Goal: Transaction & Acquisition: Book appointment/travel/reservation

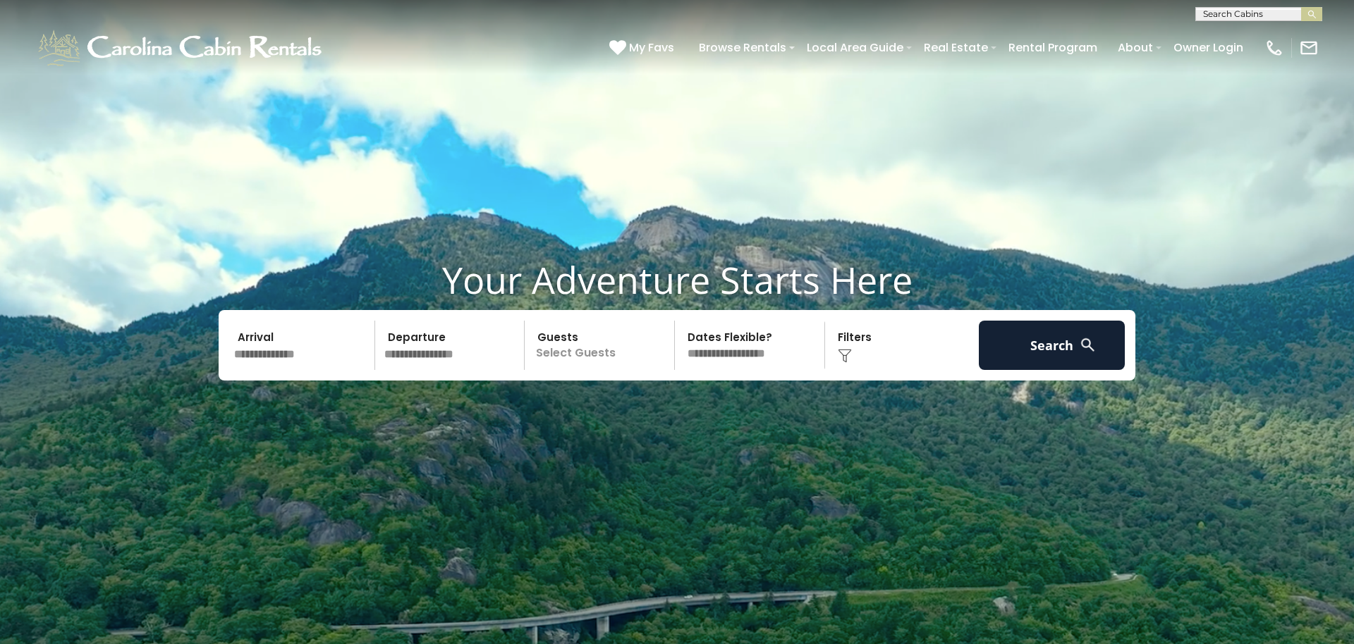
click at [290, 343] on input "text" at bounding box center [302, 345] width 146 height 49
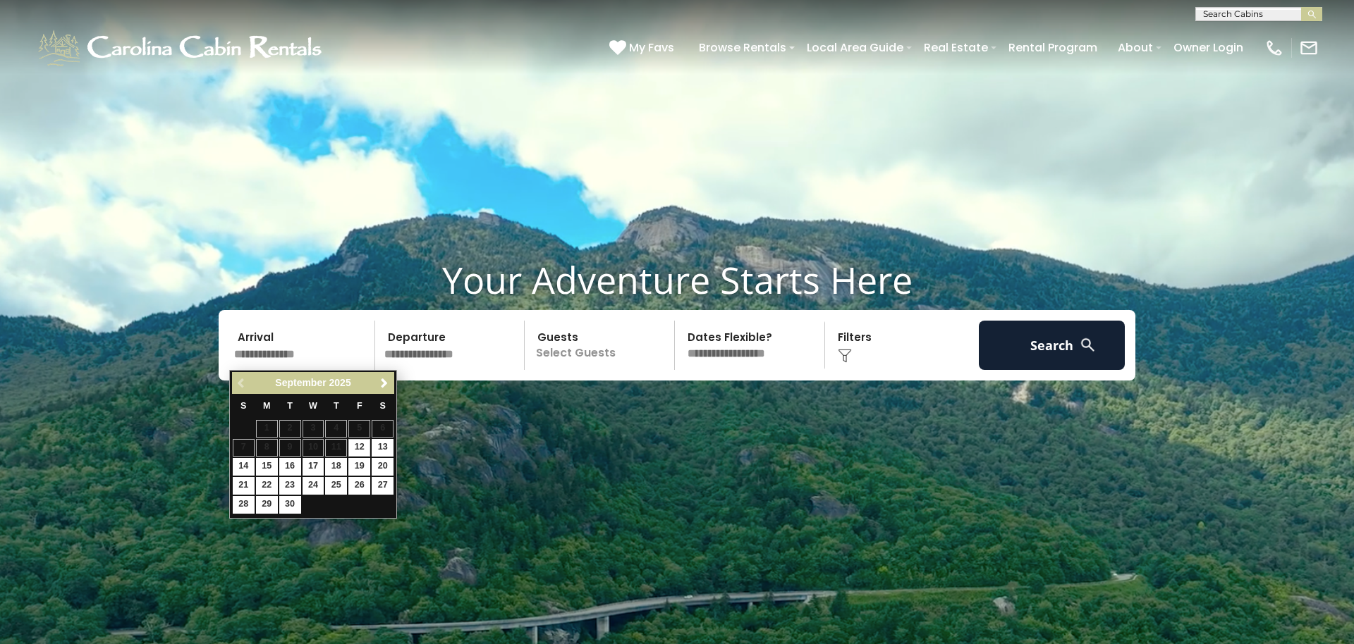
click at [1236, 16] on input "text" at bounding box center [1257, 17] width 123 height 14
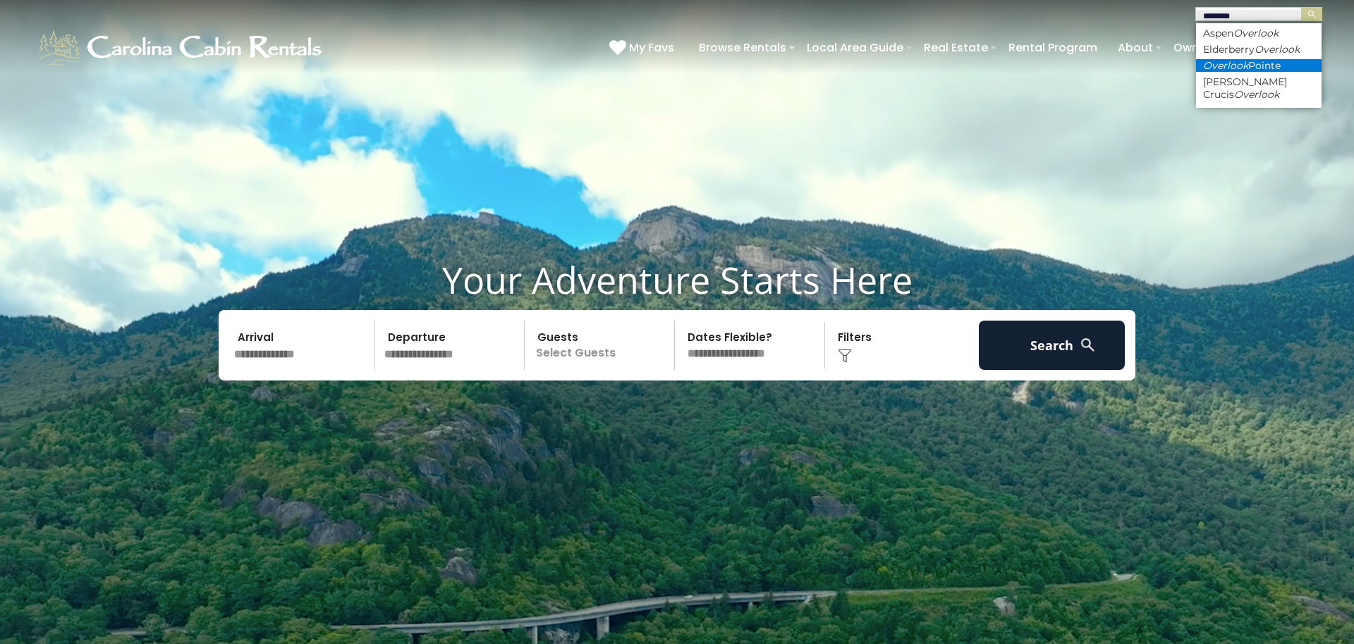
type input "********"
click at [1276, 65] on li "Overlook Pointe" at bounding box center [1258, 65] width 125 height 13
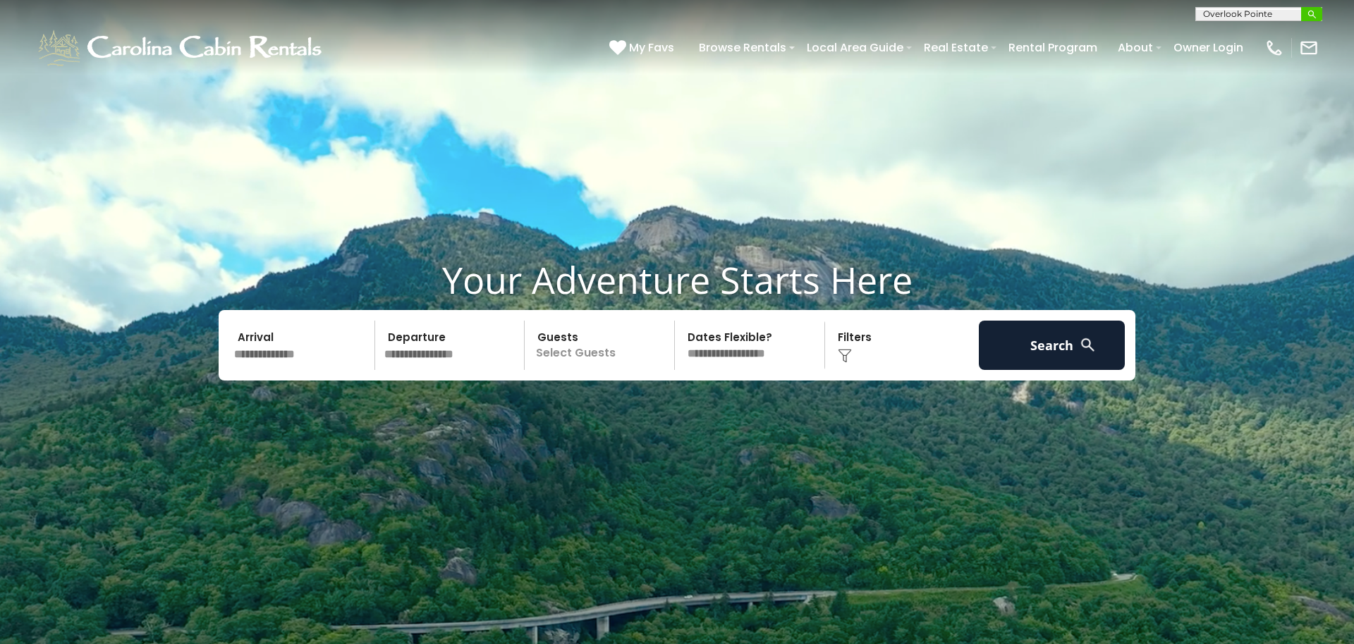
click at [1315, 13] on img "submit" at bounding box center [1311, 14] width 11 height 11
click at [1315, 16] on img "submit" at bounding box center [1311, 14] width 11 height 11
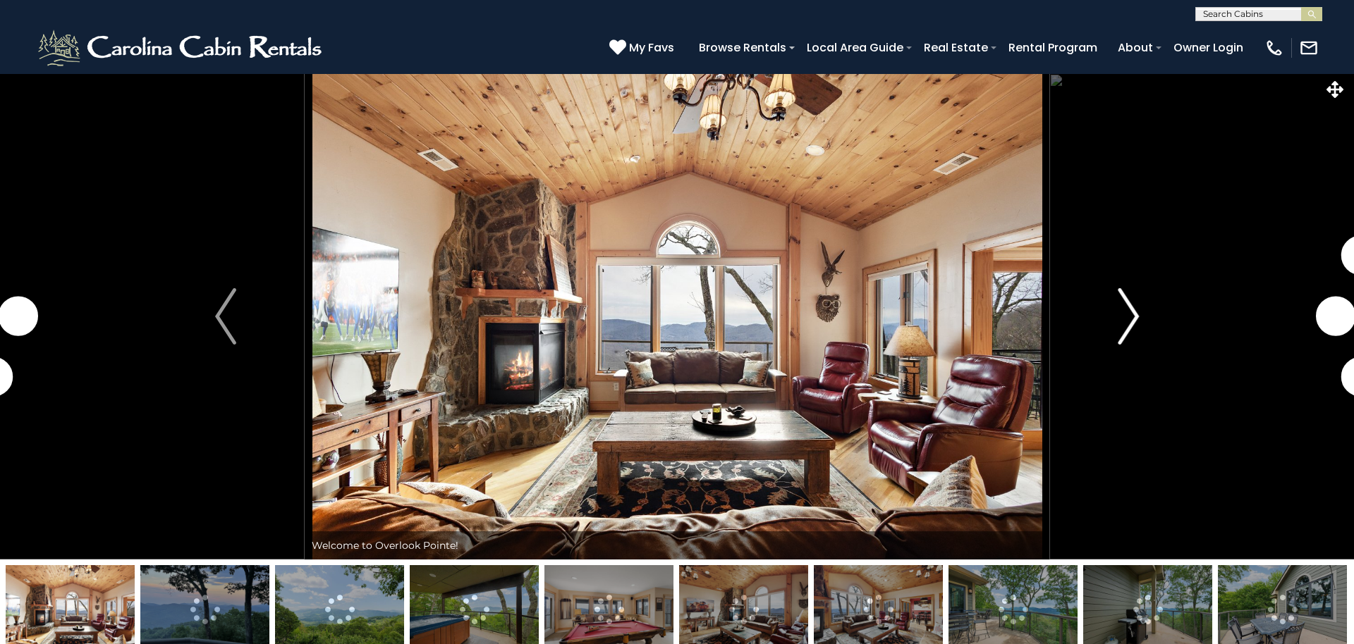
click at [1132, 327] on img "Next" at bounding box center [1127, 316] width 21 height 56
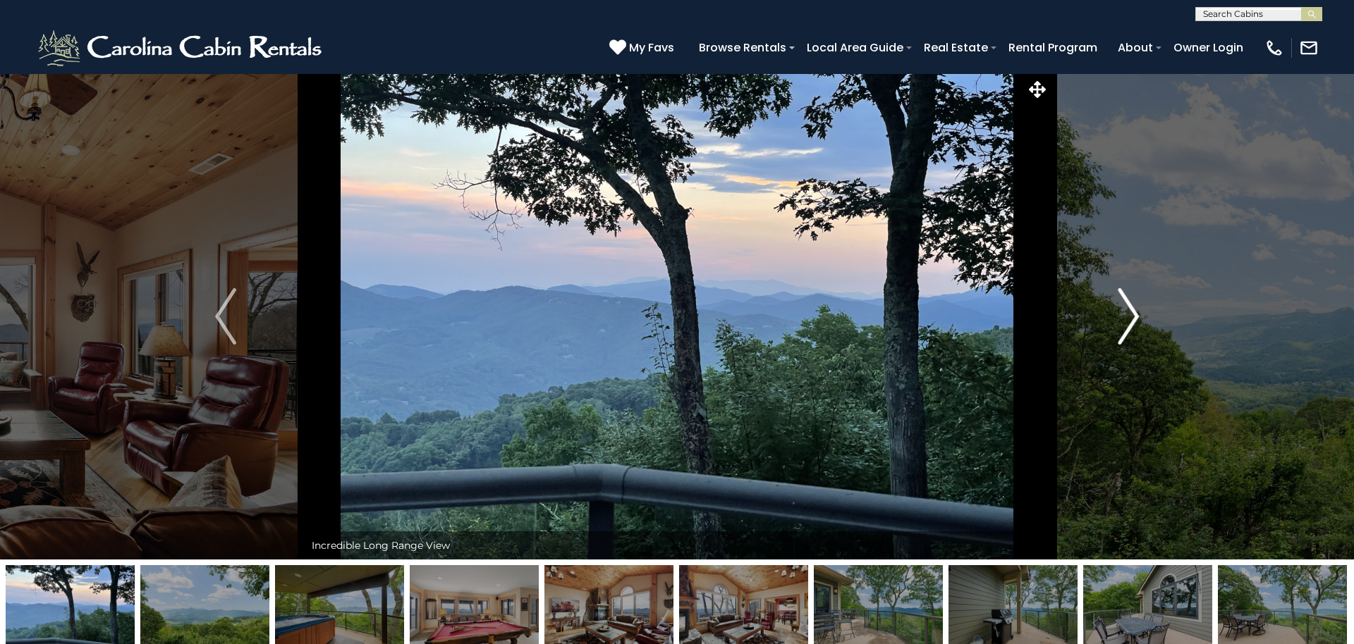
click at [1133, 321] on img "Next" at bounding box center [1127, 316] width 21 height 56
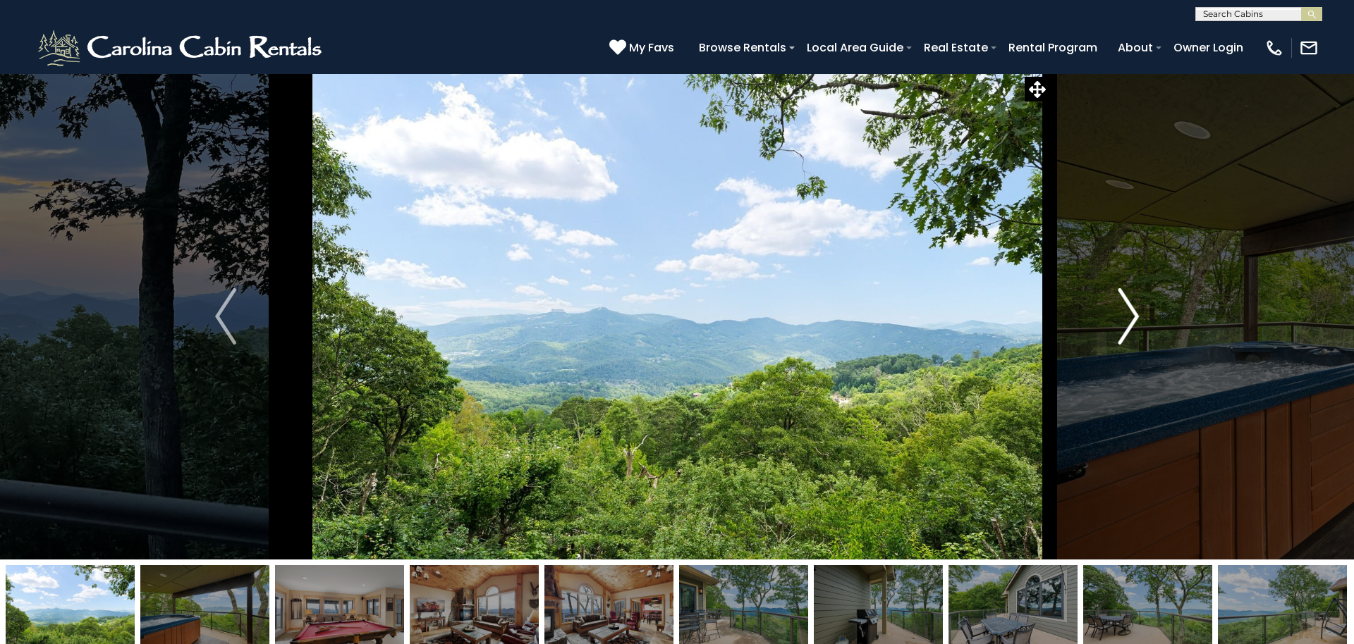
click at [1133, 321] on img "Next" at bounding box center [1127, 316] width 21 height 56
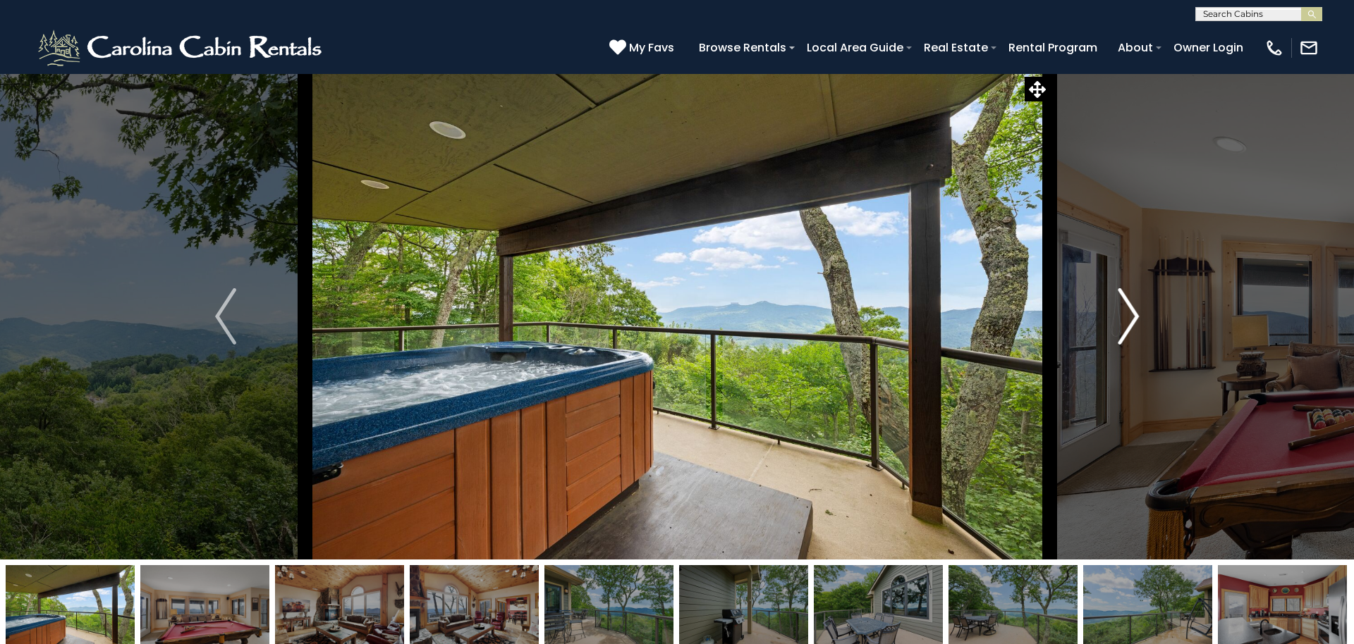
click at [1133, 321] on img "Next" at bounding box center [1127, 316] width 21 height 56
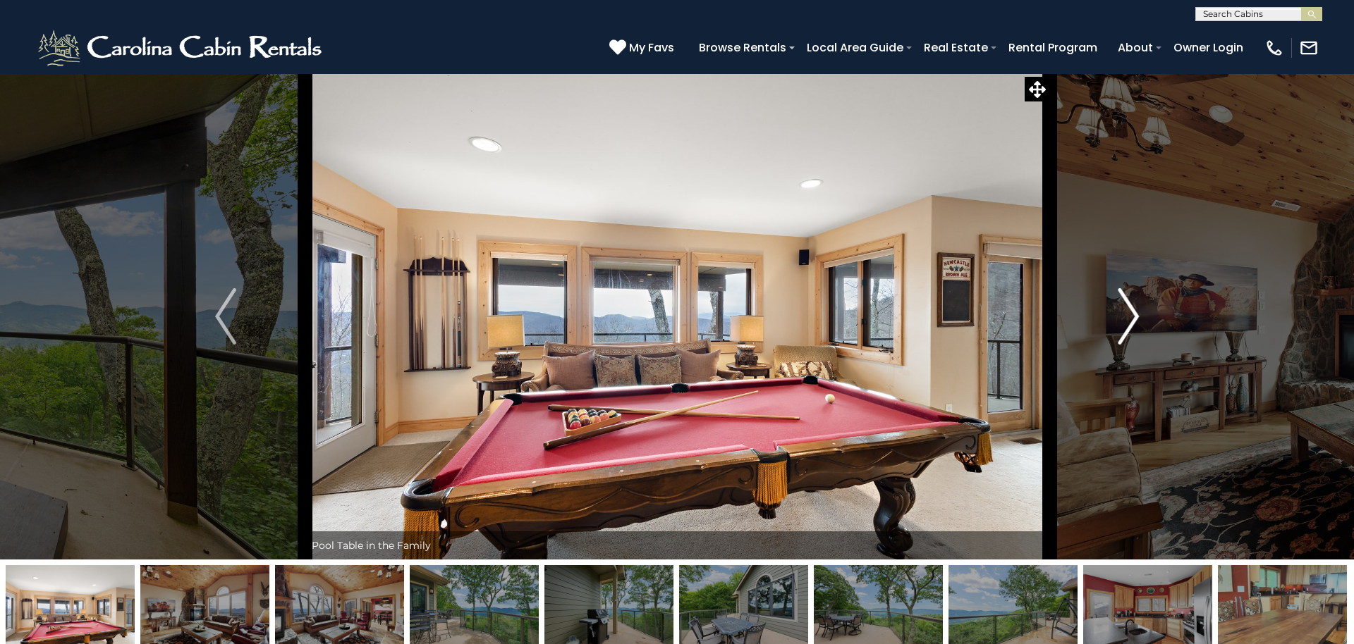
click at [1133, 321] on img "Next" at bounding box center [1127, 316] width 21 height 56
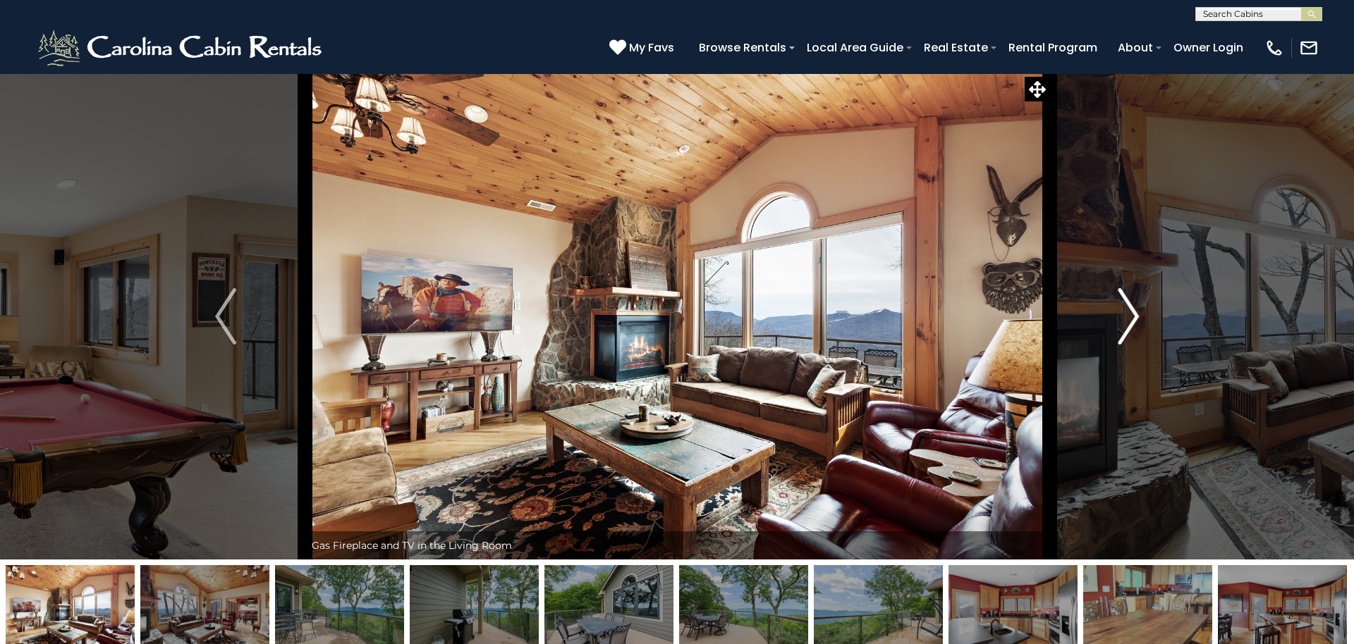
click at [1133, 321] on img "Next" at bounding box center [1127, 316] width 21 height 56
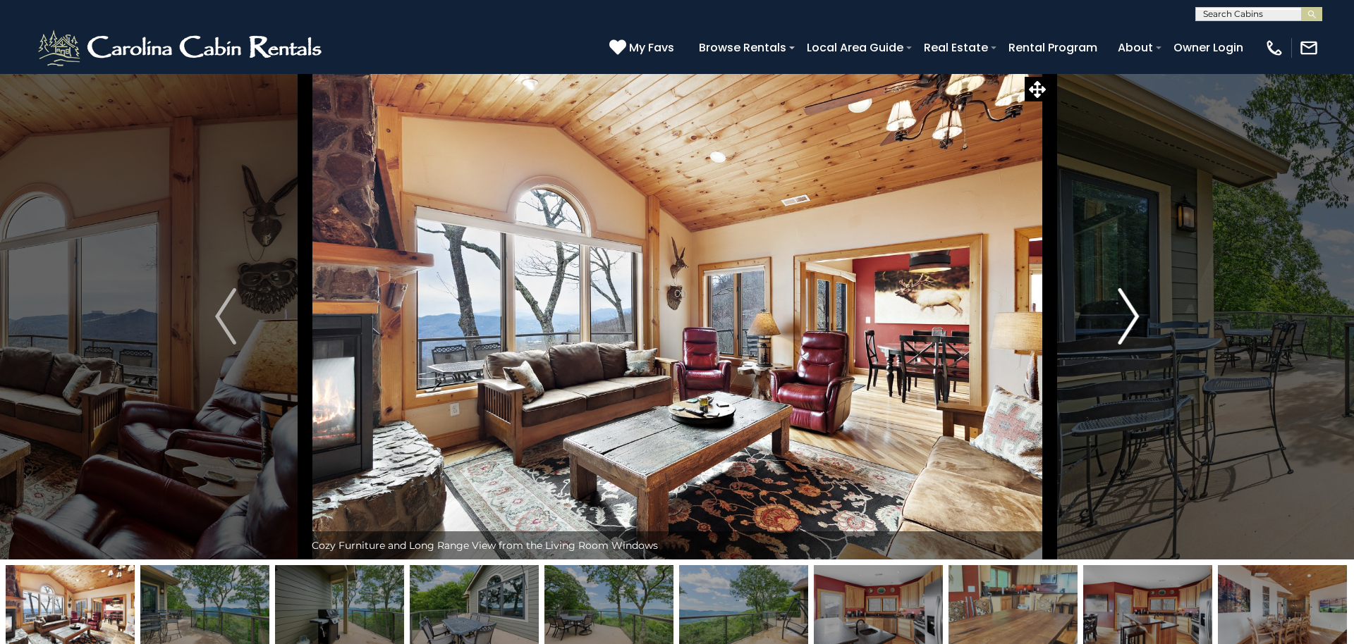
click at [1133, 321] on img "Next" at bounding box center [1127, 316] width 21 height 56
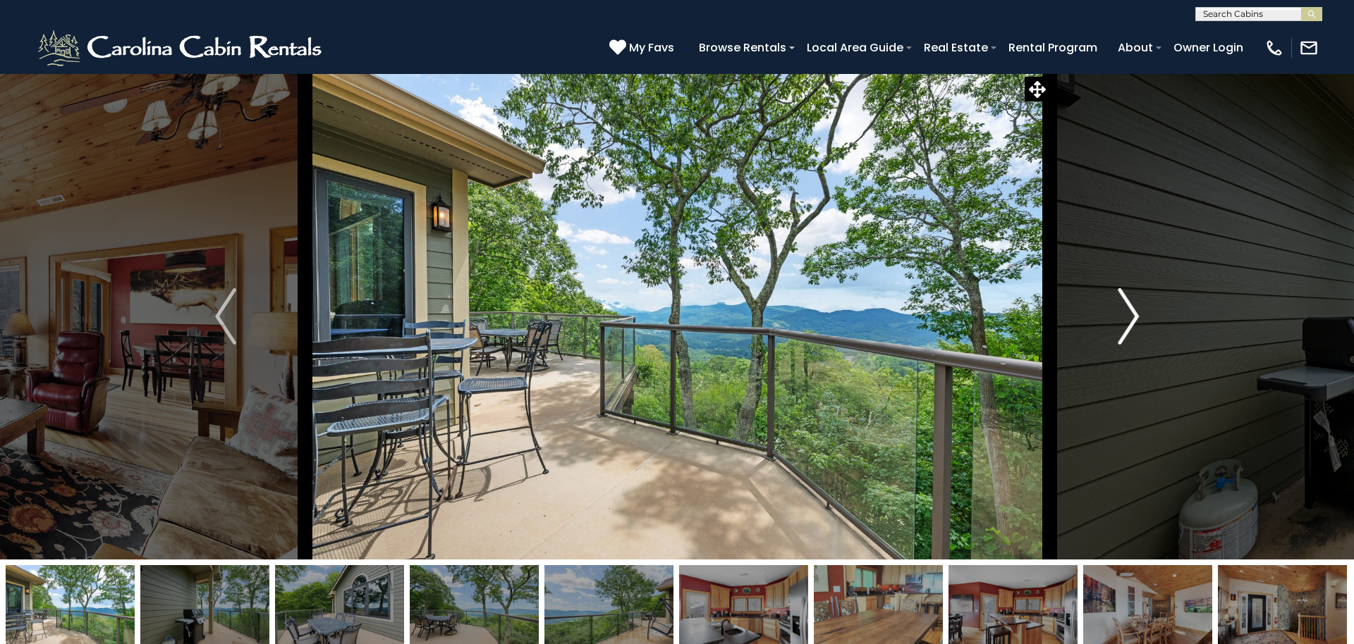
click at [1133, 321] on img "Next" at bounding box center [1127, 316] width 21 height 56
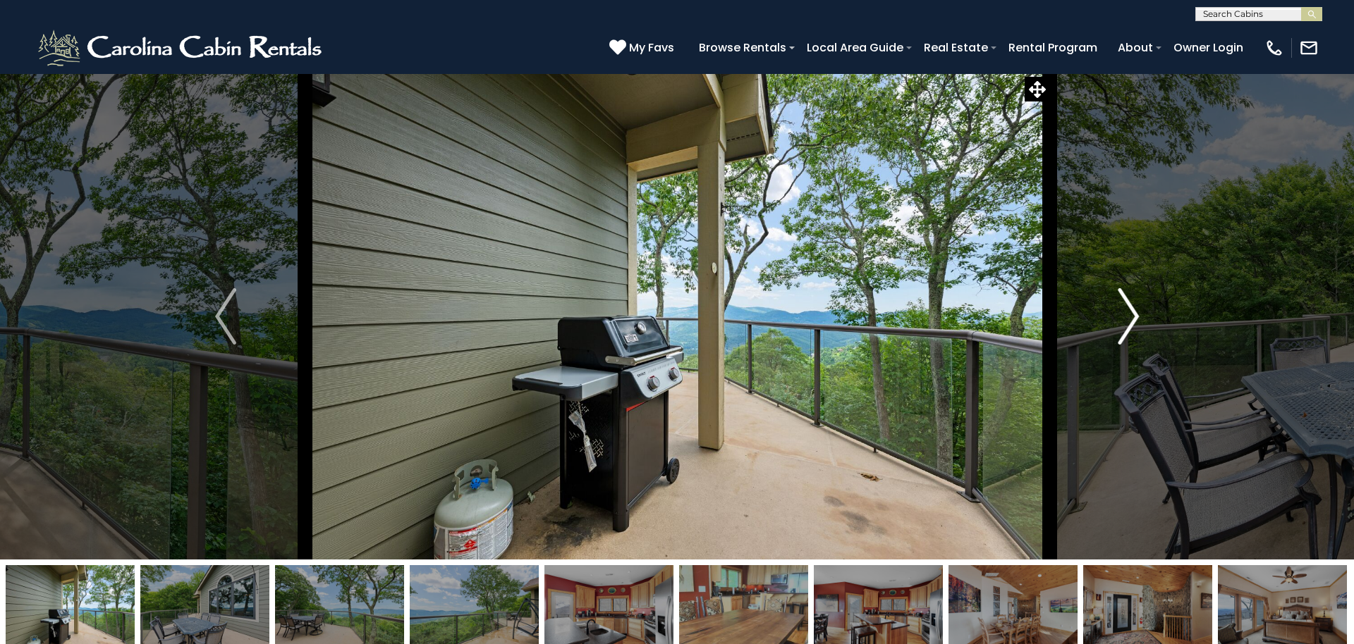
click at [1133, 321] on img "Next" at bounding box center [1127, 316] width 21 height 56
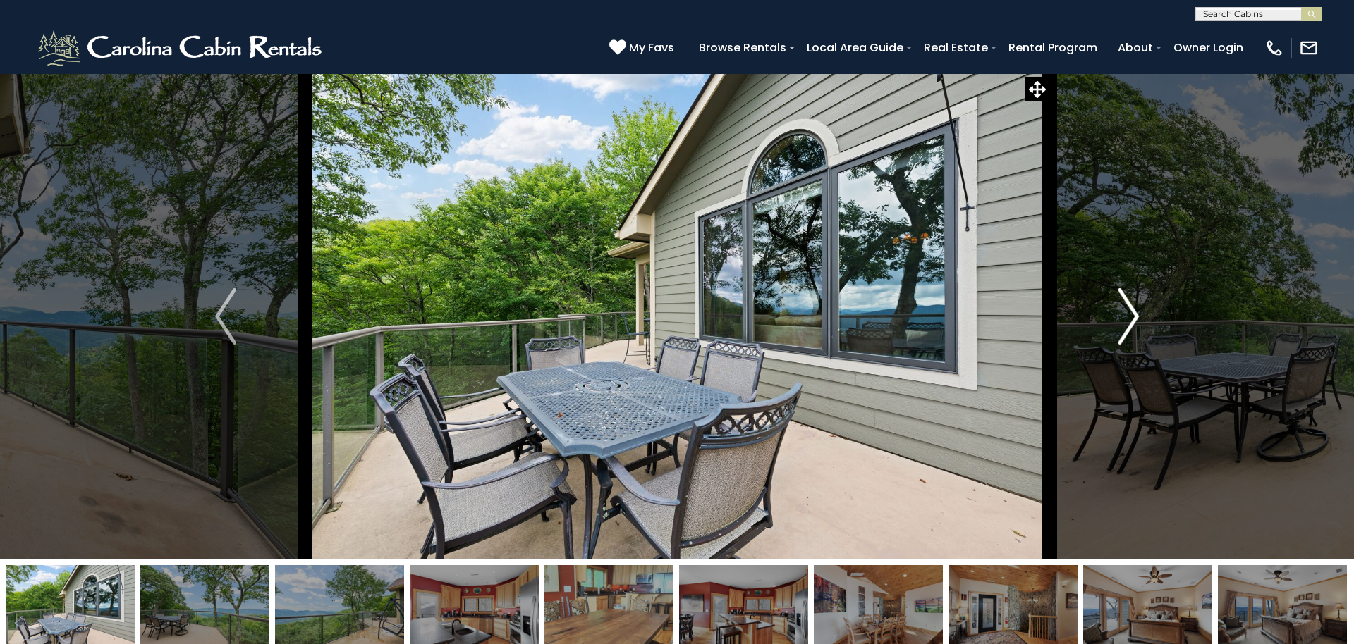
click at [1133, 321] on img "Next" at bounding box center [1127, 316] width 21 height 56
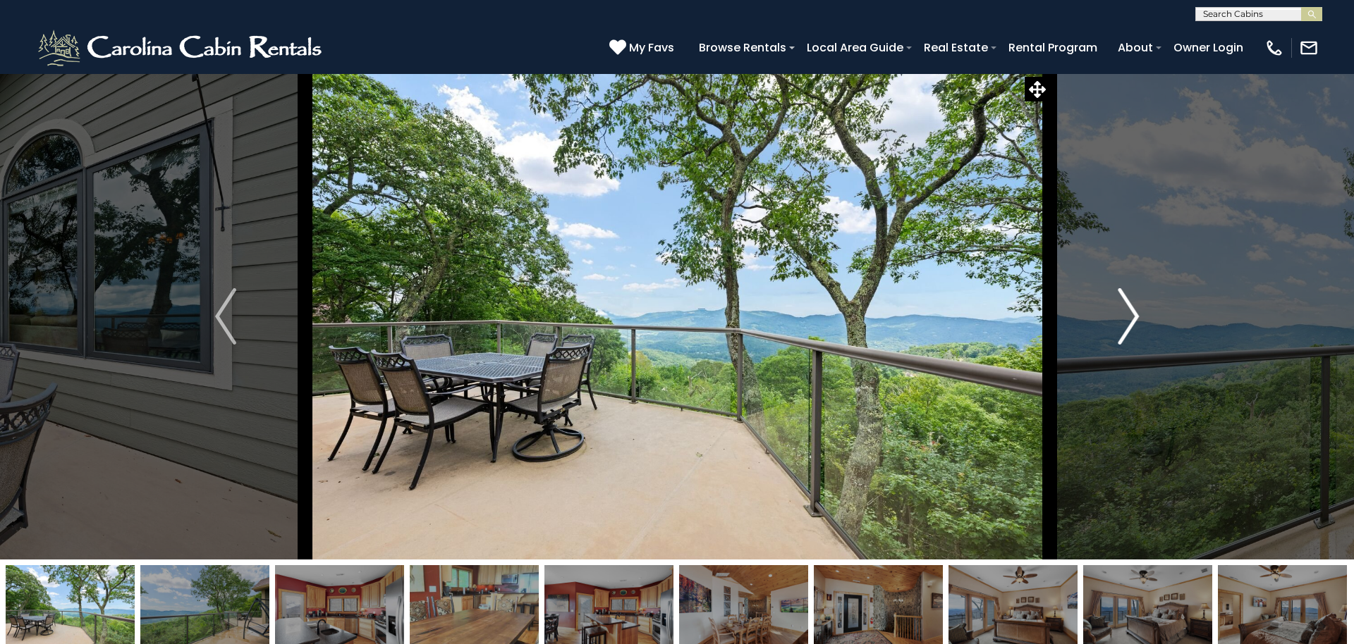
click at [1133, 321] on img "Next" at bounding box center [1127, 316] width 21 height 56
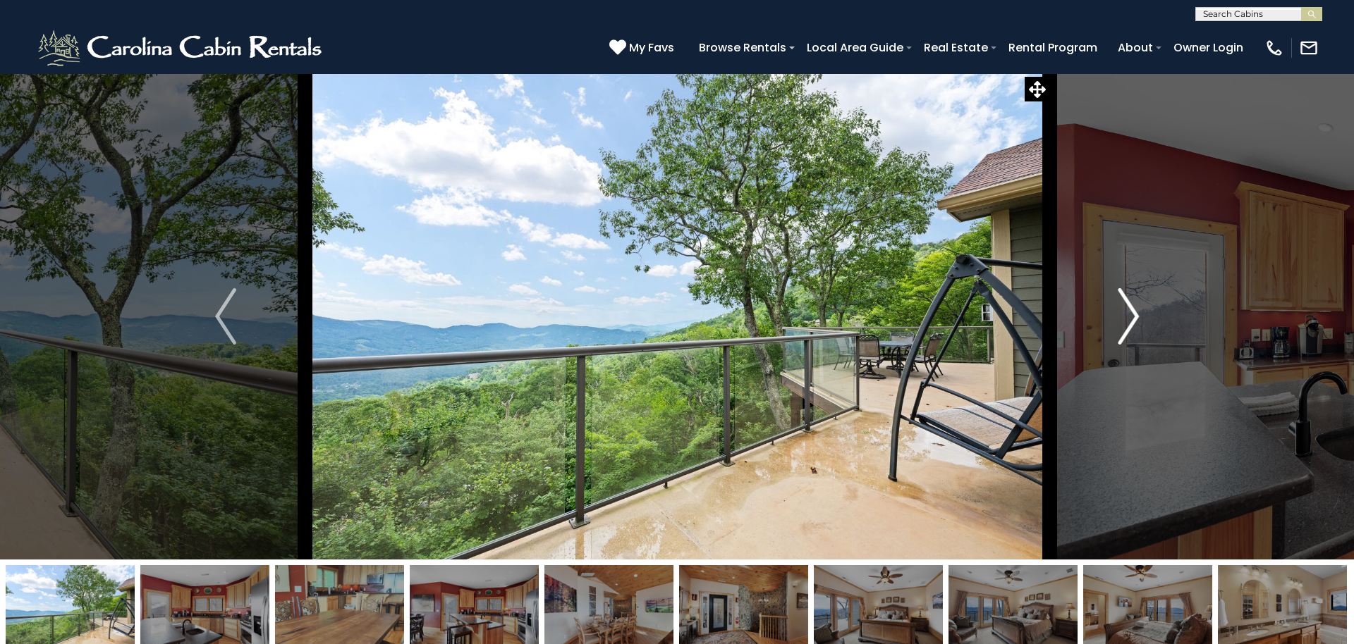
click at [1133, 321] on img "Next" at bounding box center [1127, 316] width 21 height 56
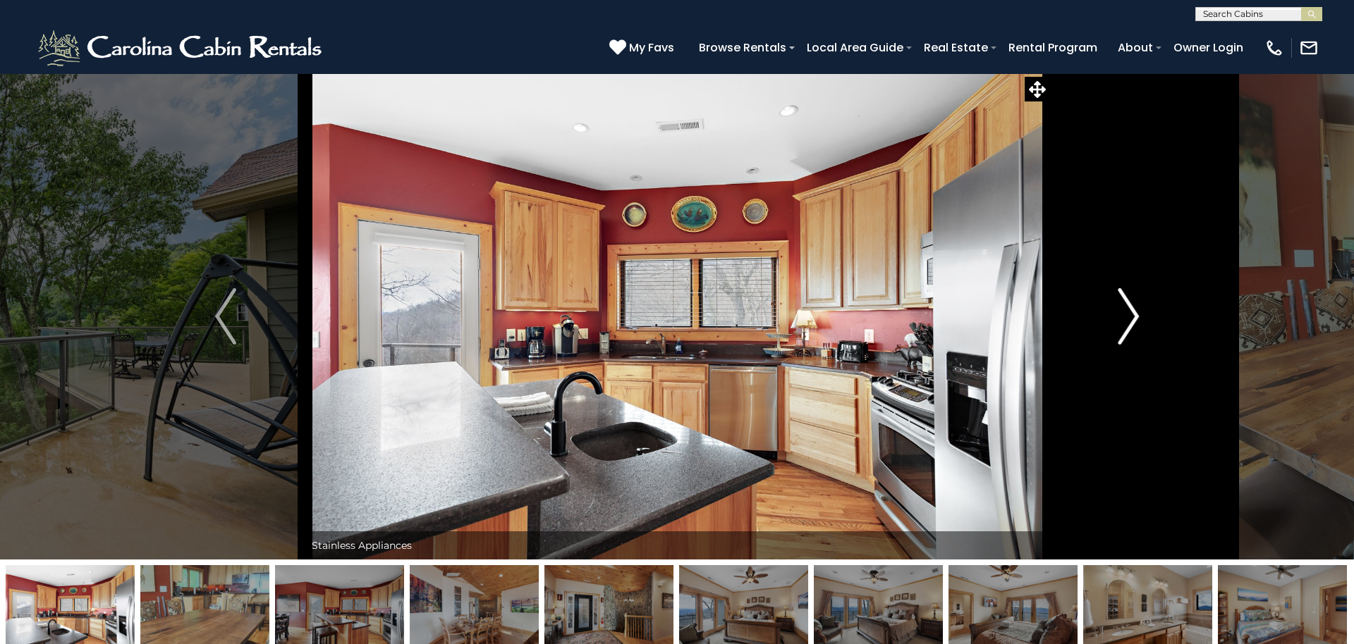
click at [1133, 321] on img "Next" at bounding box center [1127, 316] width 21 height 56
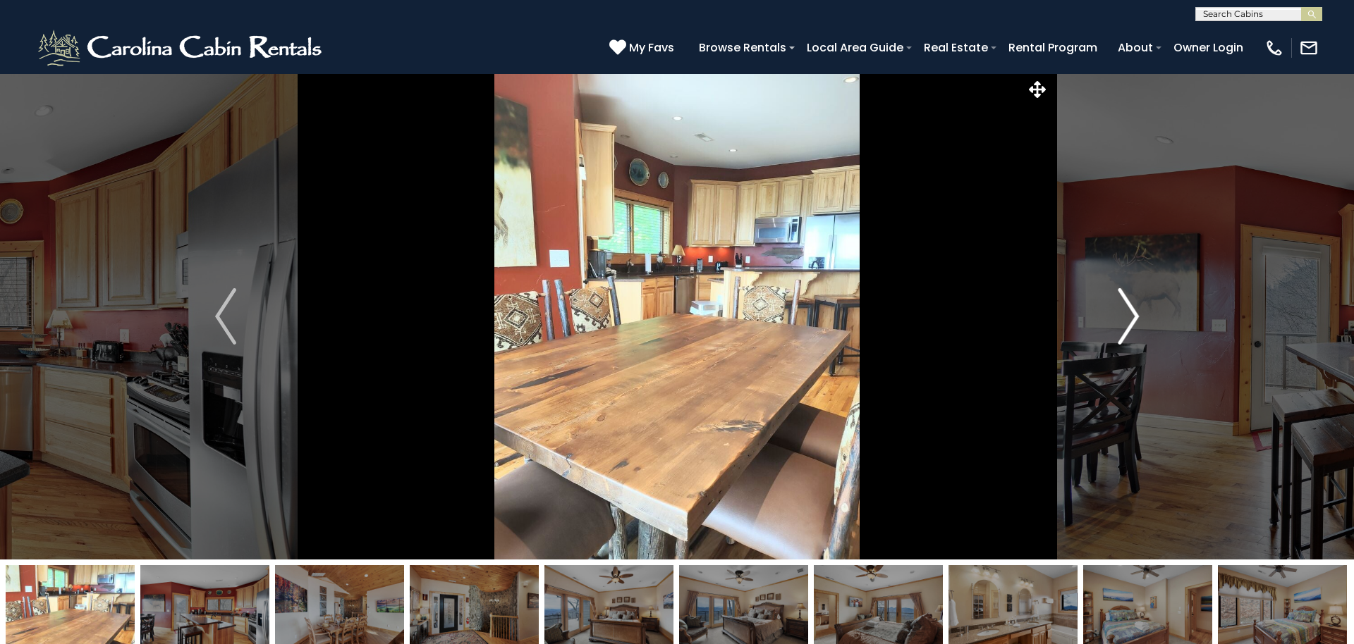
click at [1133, 321] on img "Next" at bounding box center [1127, 316] width 21 height 56
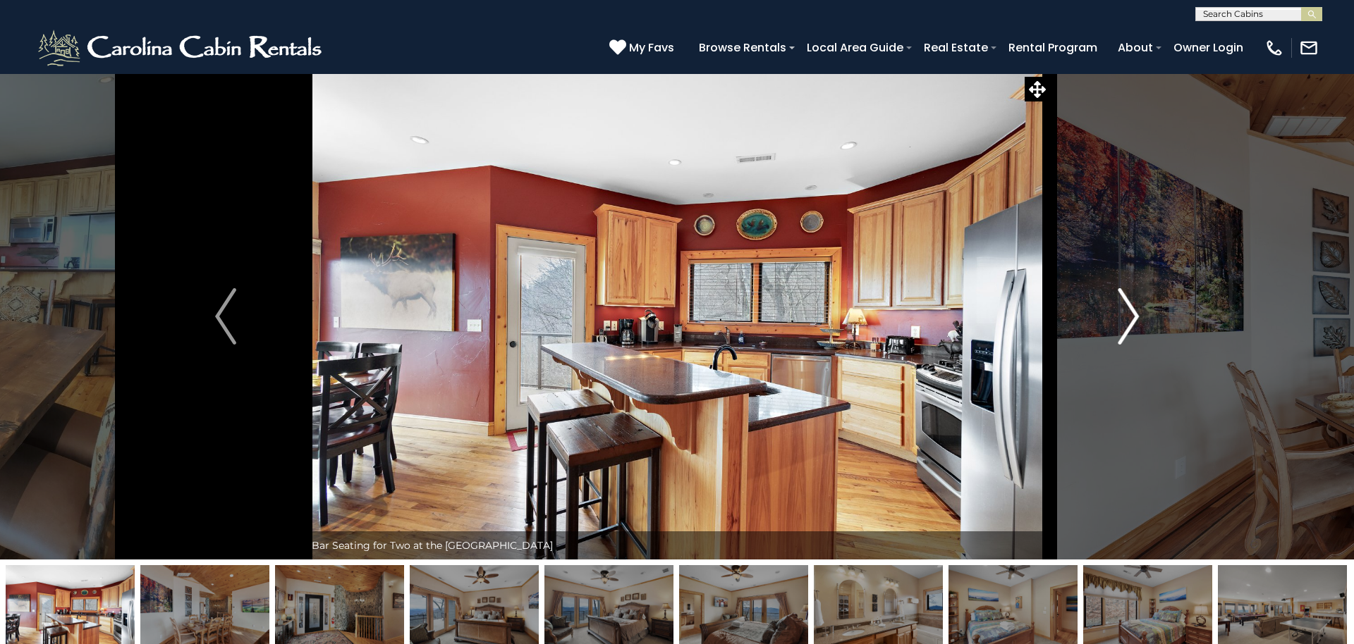
click at [1133, 321] on img "Next" at bounding box center [1127, 316] width 21 height 56
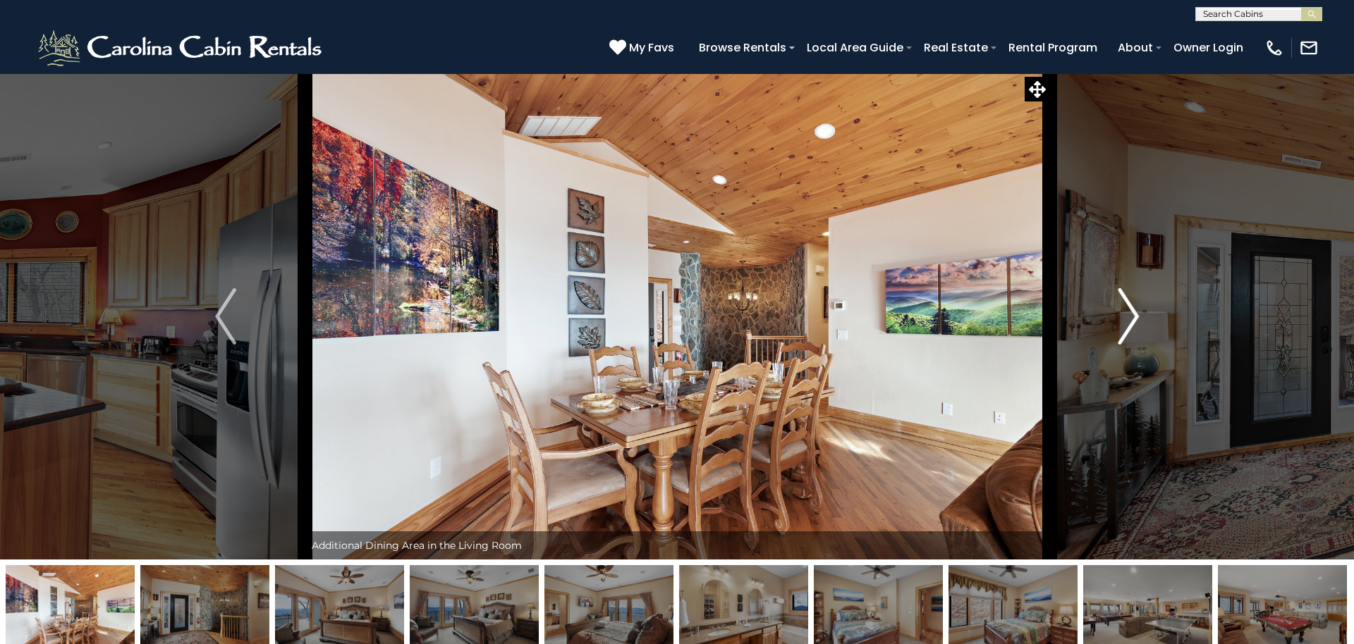
click at [1133, 321] on img "Next" at bounding box center [1127, 316] width 21 height 56
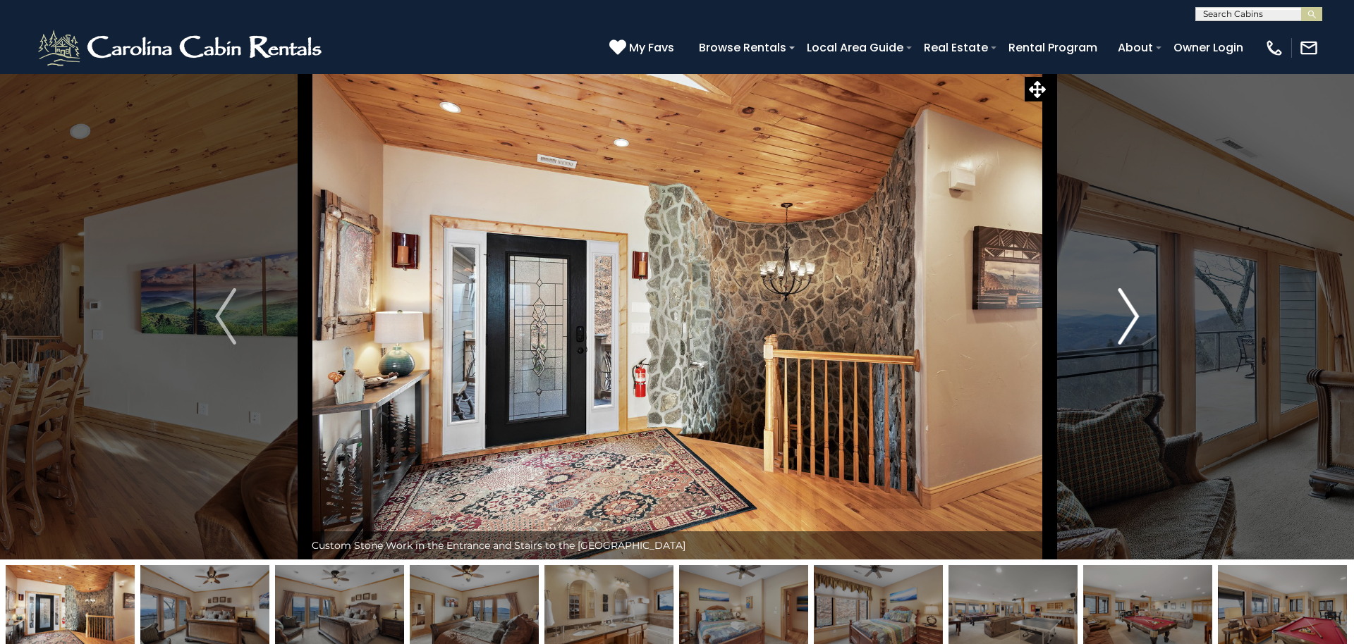
click at [1133, 321] on img "Next" at bounding box center [1127, 316] width 21 height 56
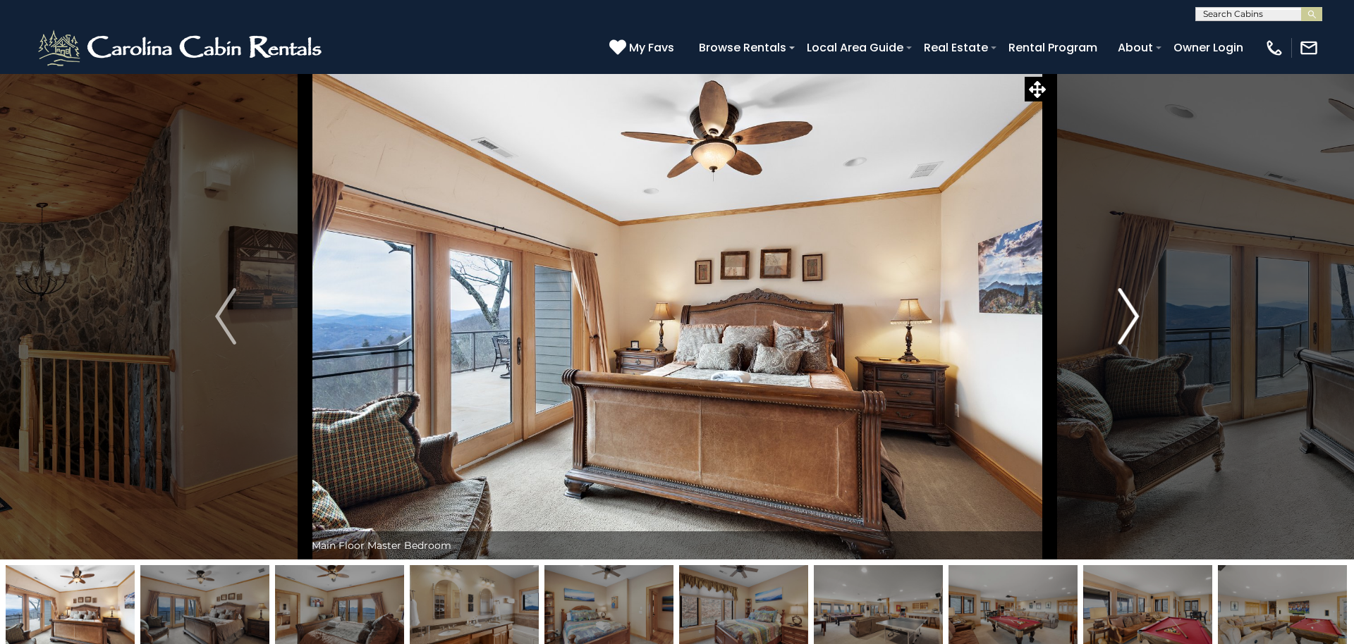
click at [1133, 321] on img "Next" at bounding box center [1127, 316] width 21 height 56
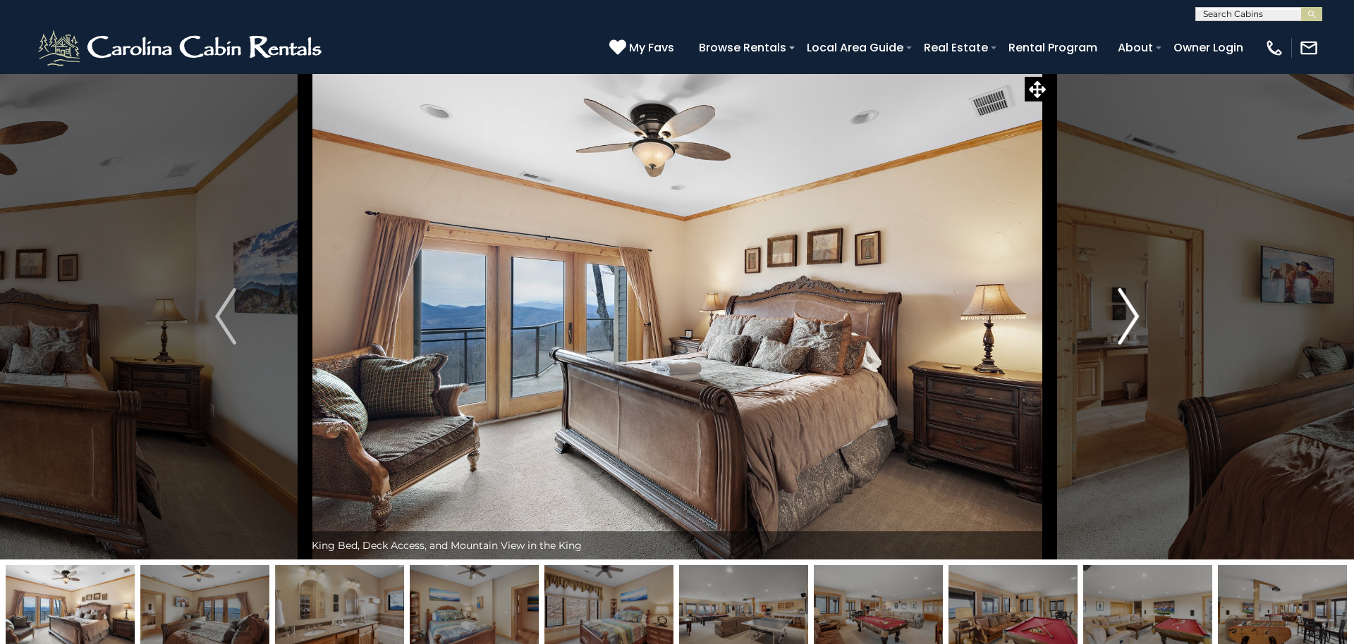
click at [1133, 321] on img "Next" at bounding box center [1127, 316] width 21 height 56
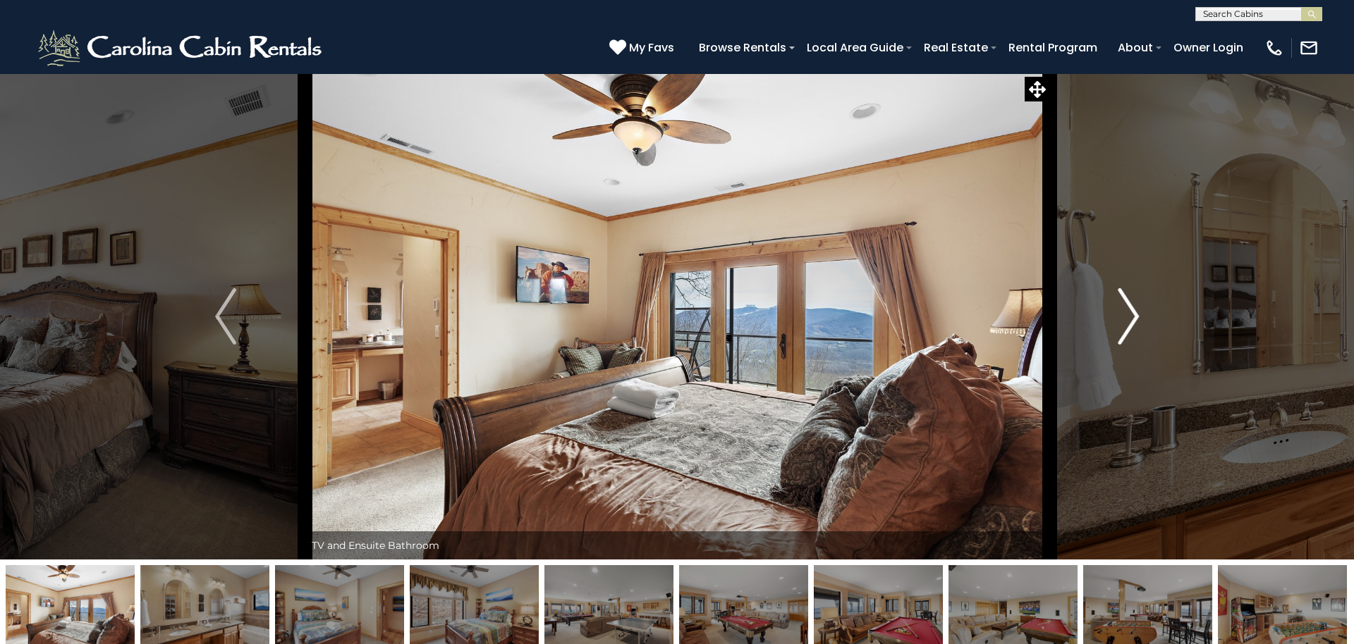
click at [1133, 321] on img "Next" at bounding box center [1127, 316] width 21 height 56
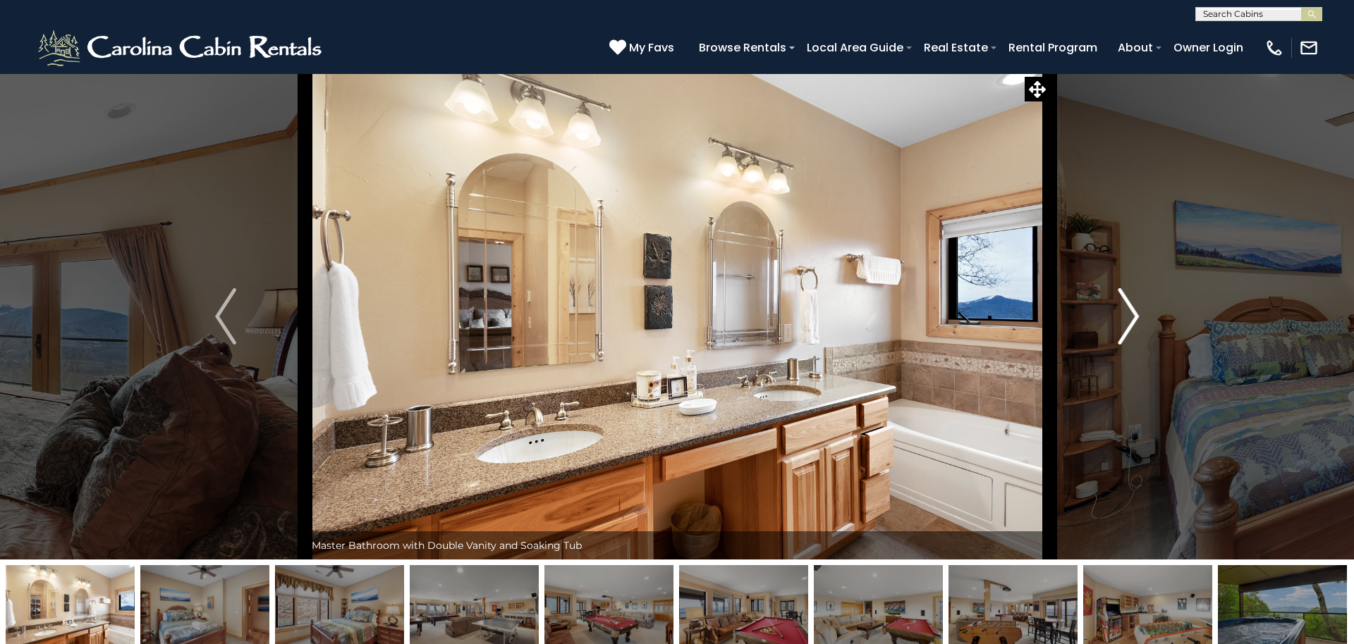
click at [1133, 321] on img "Next" at bounding box center [1127, 316] width 21 height 56
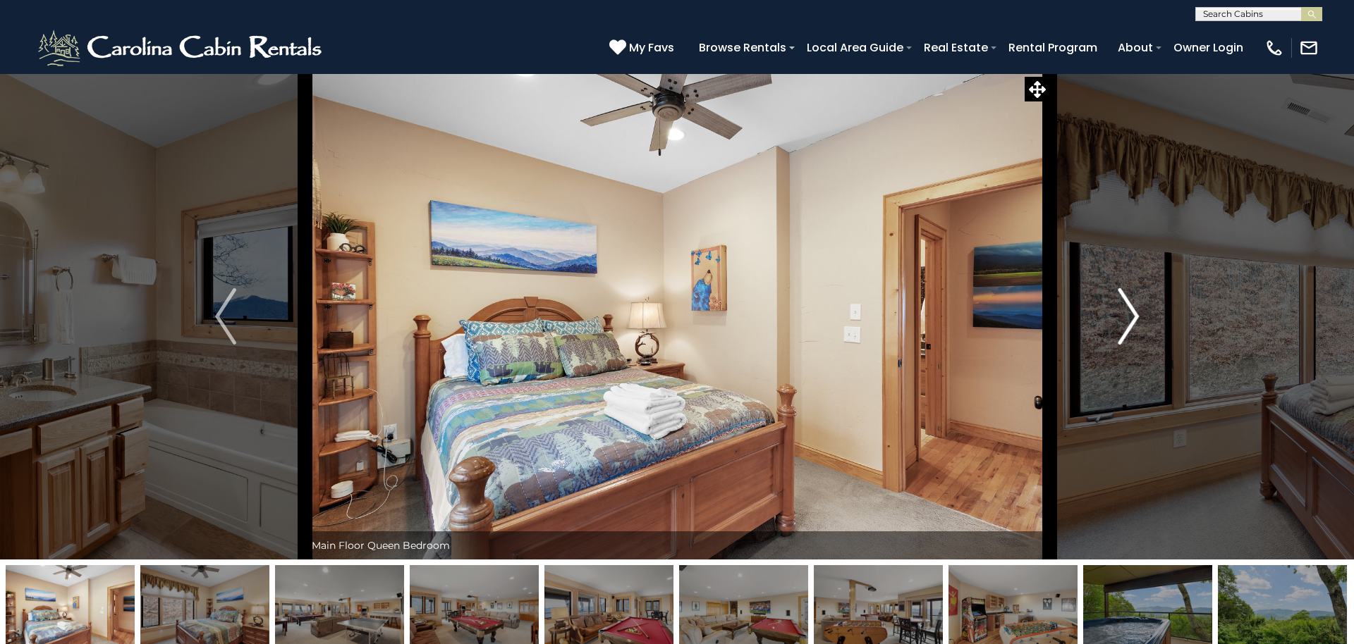
click at [1133, 321] on img "Next" at bounding box center [1127, 316] width 21 height 56
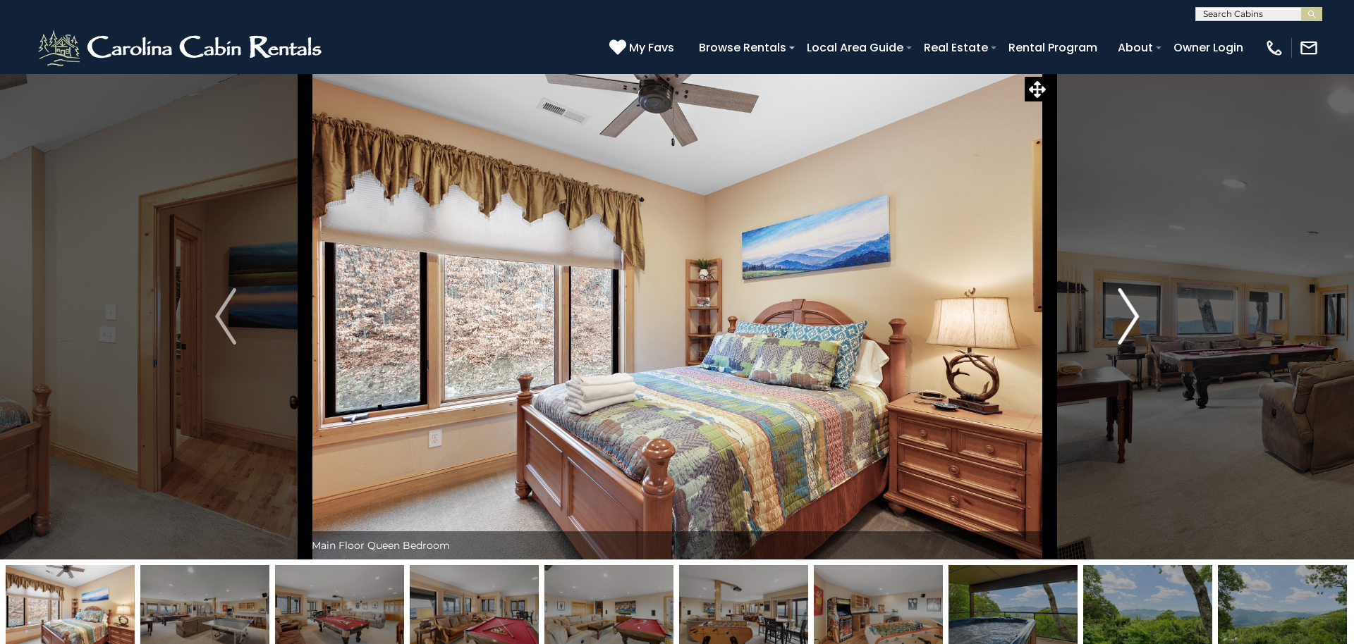
click at [1133, 321] on img "Next" at bounding box center [1127, 316] width 21 height 56
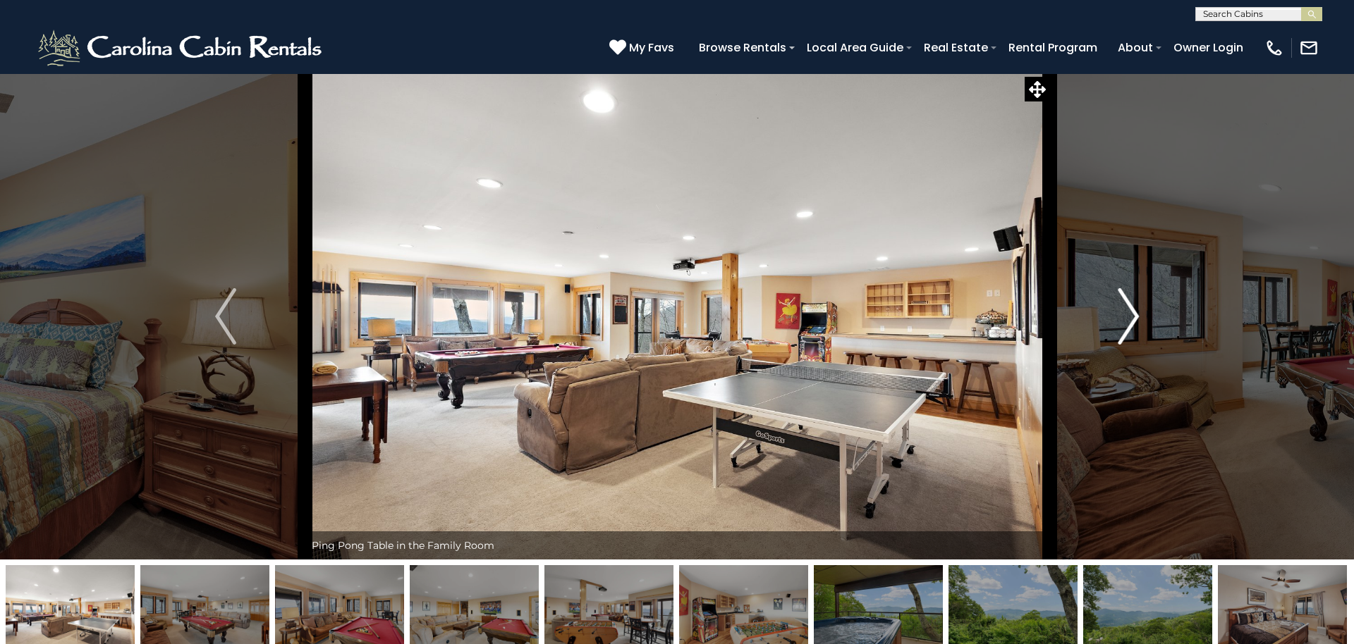
click at [1133, 321] on img "Next" at bounding box center [1127, 316] width 21 height 56
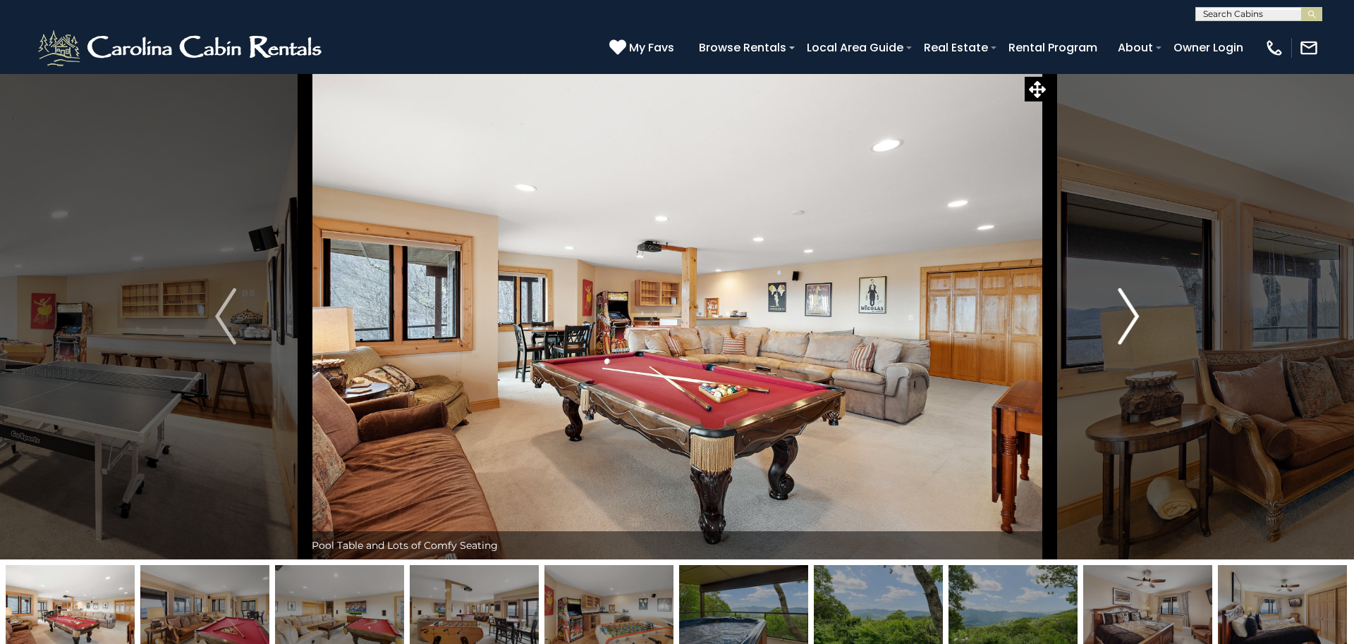
click at [1133, 321] on img "Next" at bounding box center [1127, 316] width 21 height 56
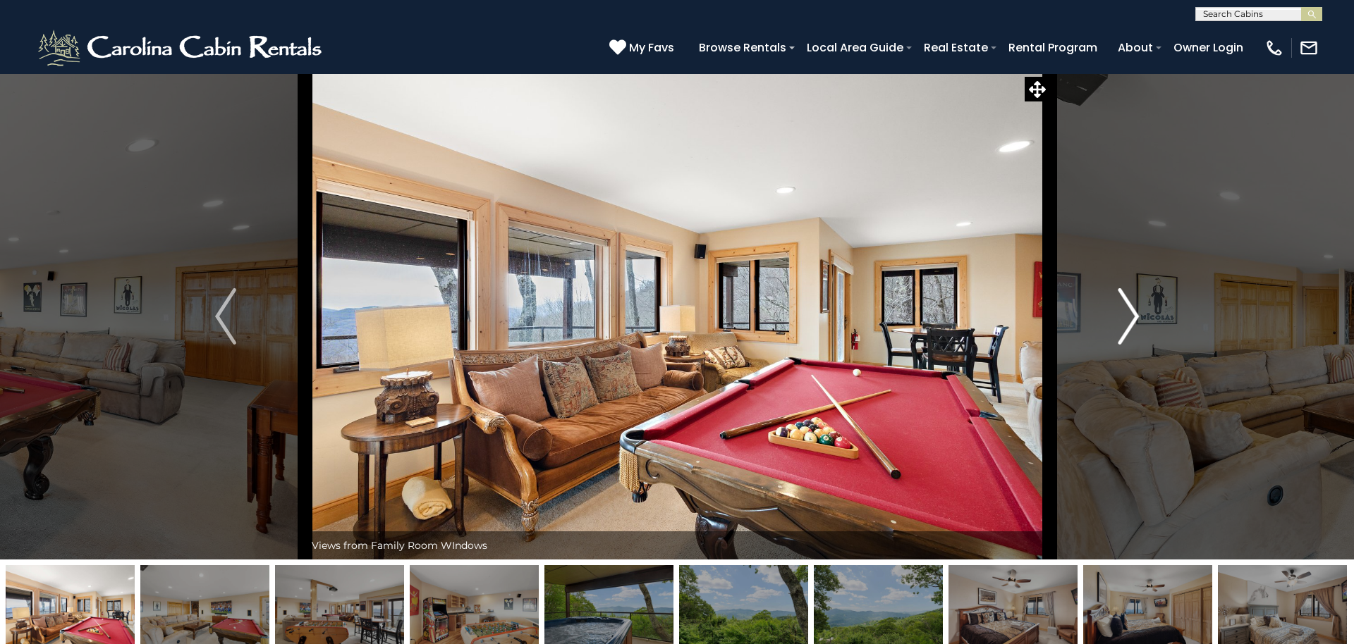
click at [1133, 321] on img "Next" at bounding box center [1127, 316] width 21 height 56
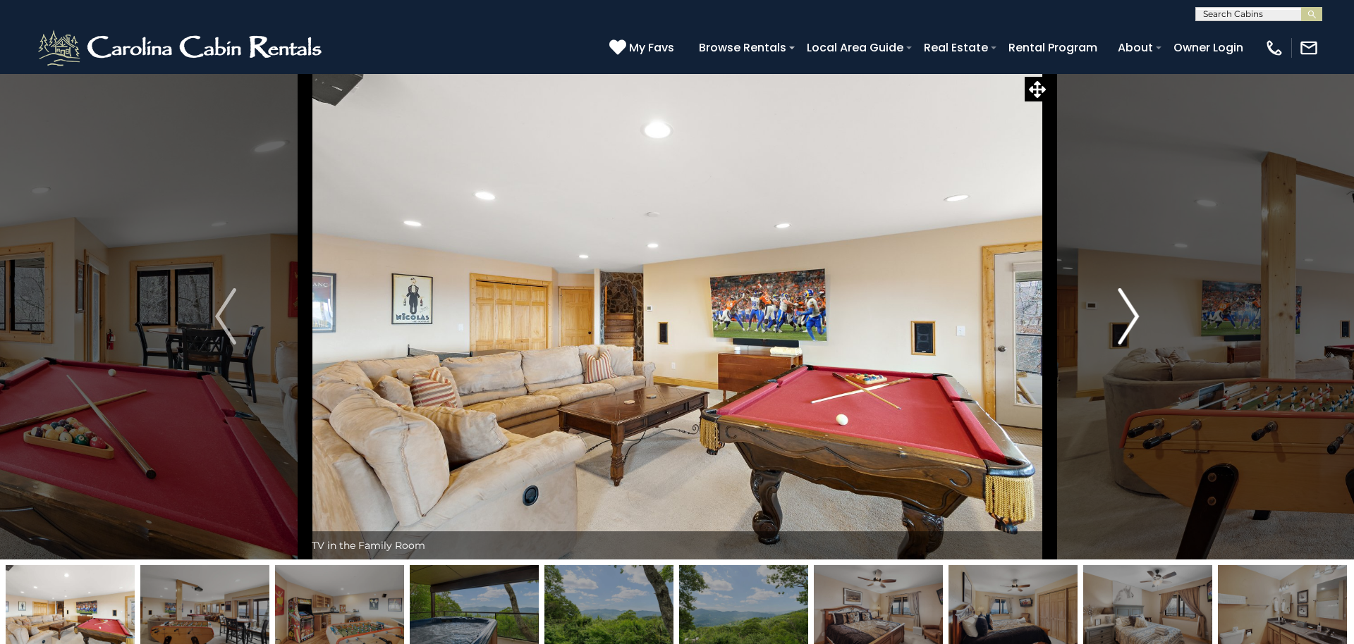
click at [1133, 321] on img "Next" at bounding box center [1127, 316] width 21 height 56
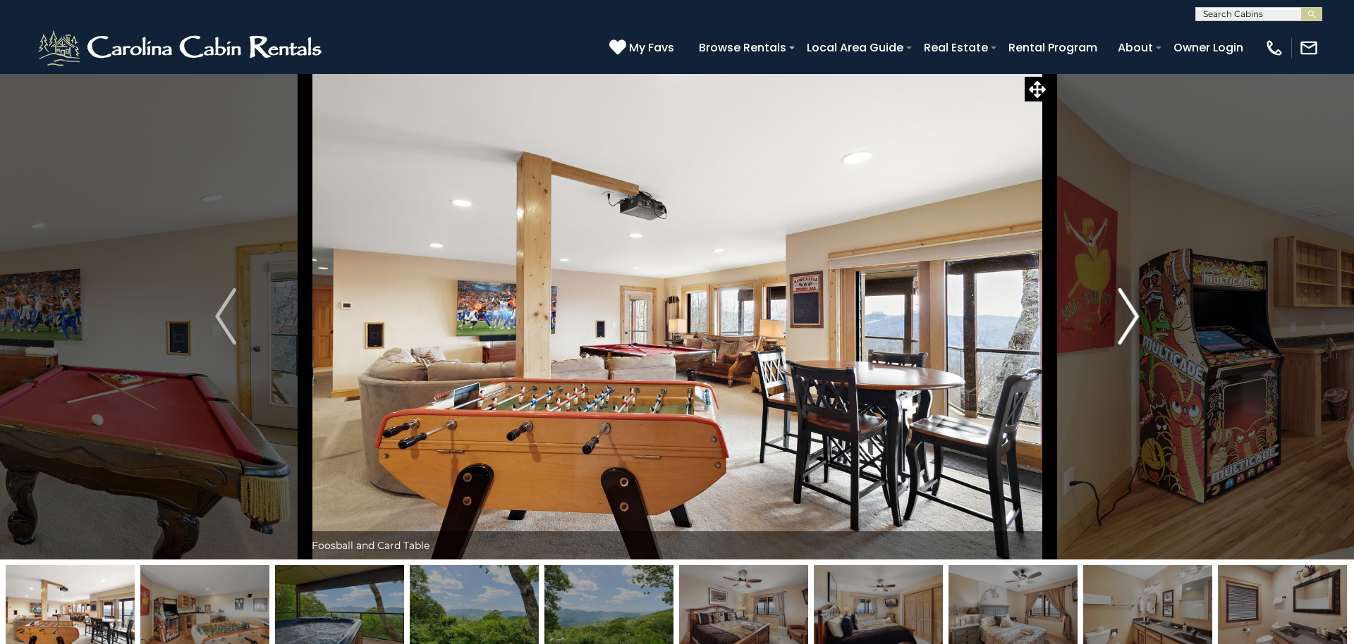
click at [1133, 321] on img "Next" at bounding box center [1127, 316] width 21 height 56
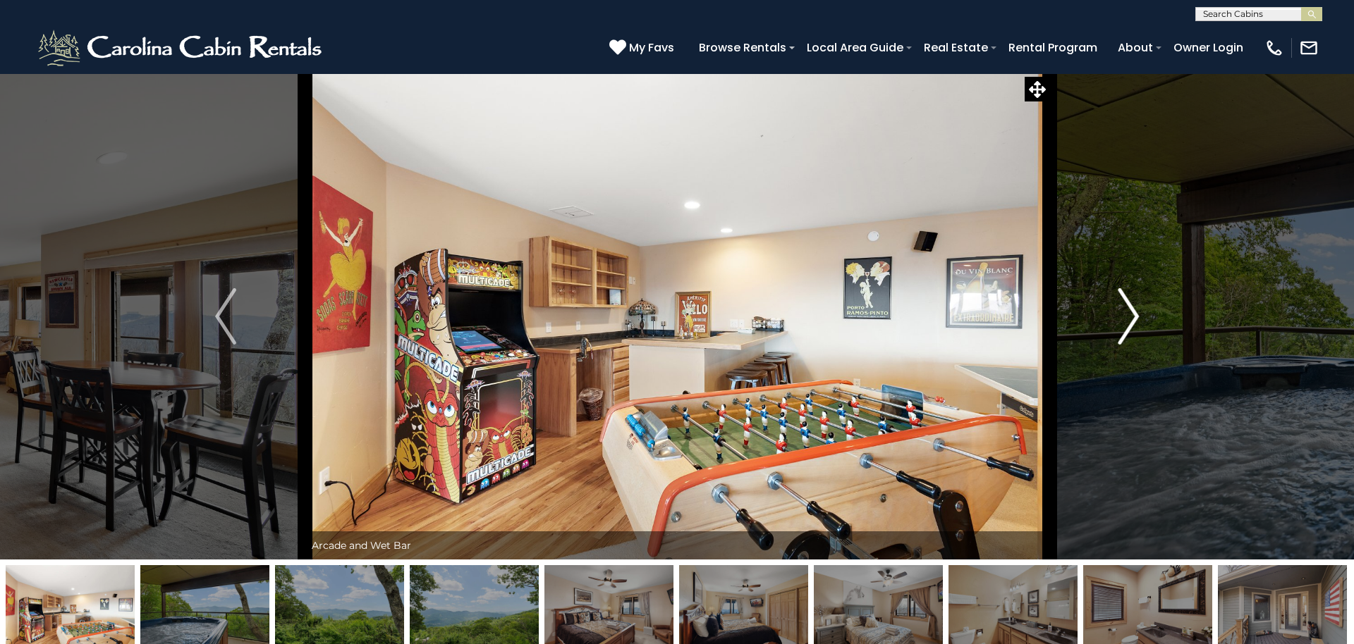
click at [1133, 321] on img "Next" at bounding box center [1127, 316] width 21 height 56
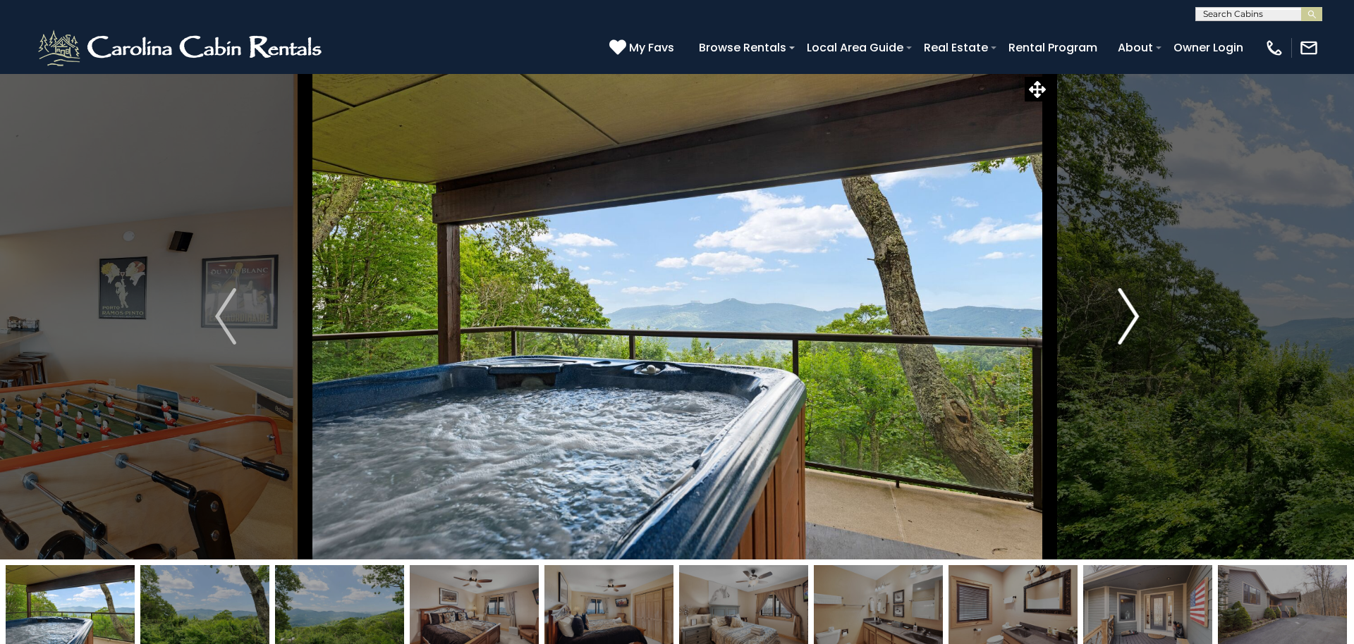
click at [1133, 321] on img "Next" at bounding box center [1127, 316] width 21 height 56
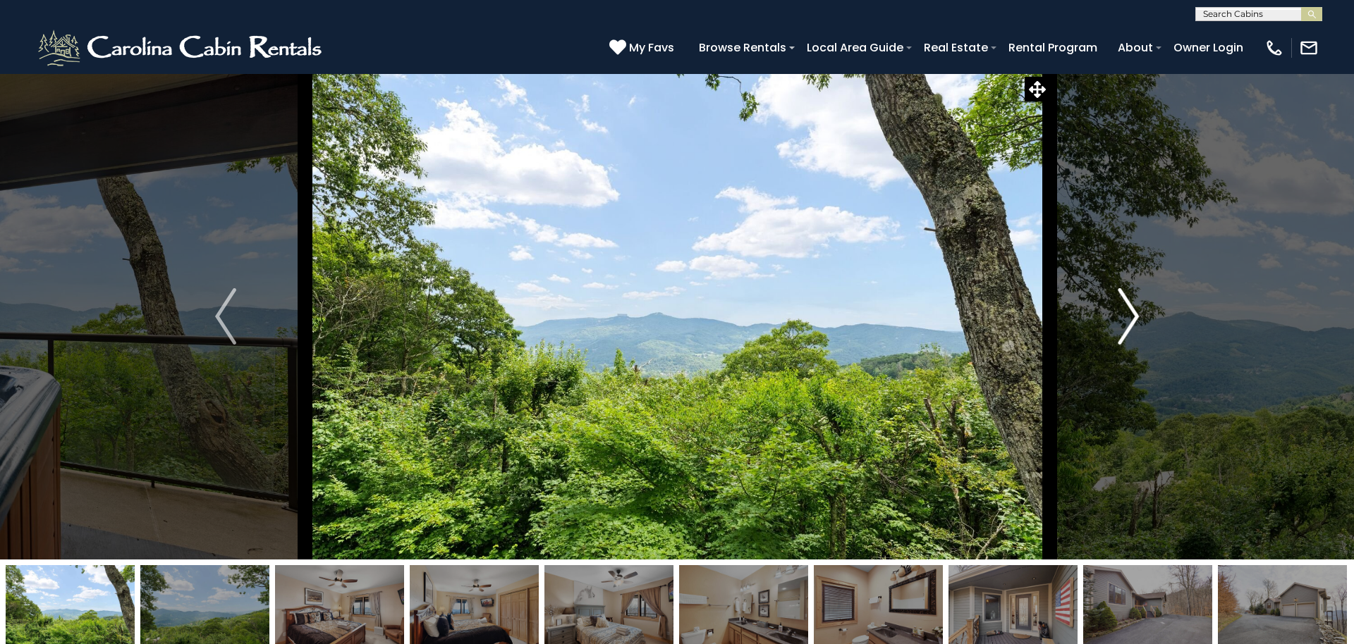
click at [1133, 321] on img "Next" at bounding box center [1127, 316] width 21 height 56
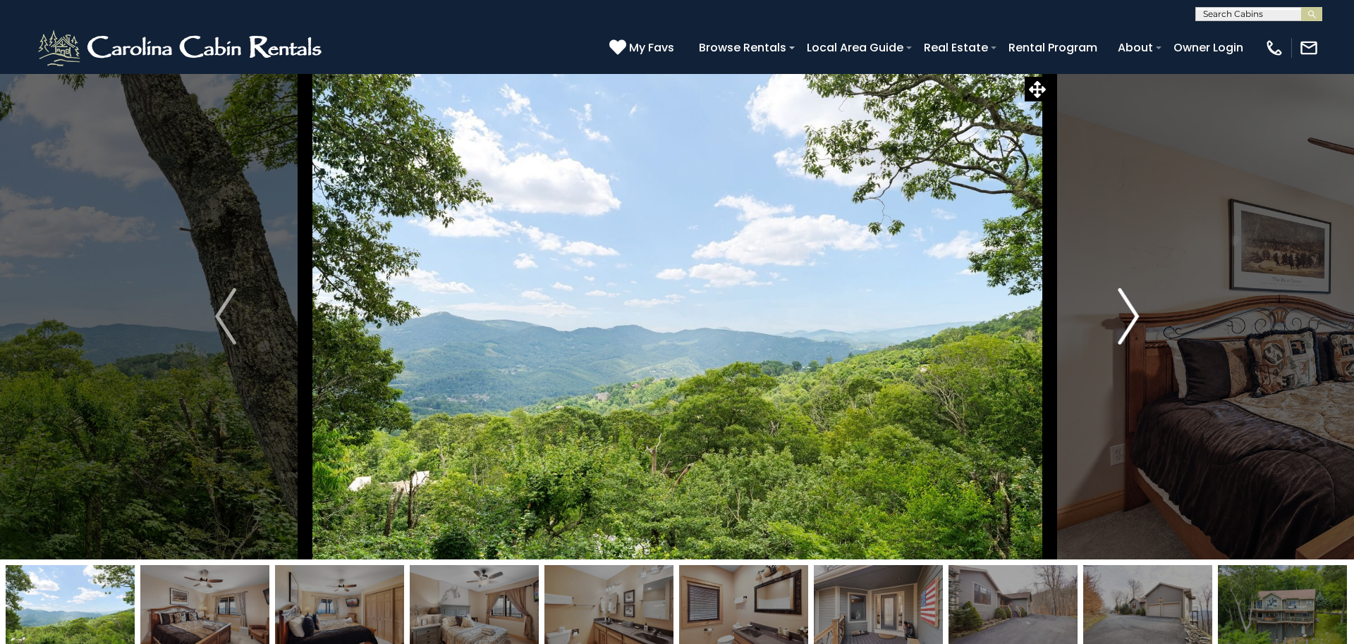
click at [1133, 321] on img "Next" at bounding box center [1127, 316] width 21 height 56
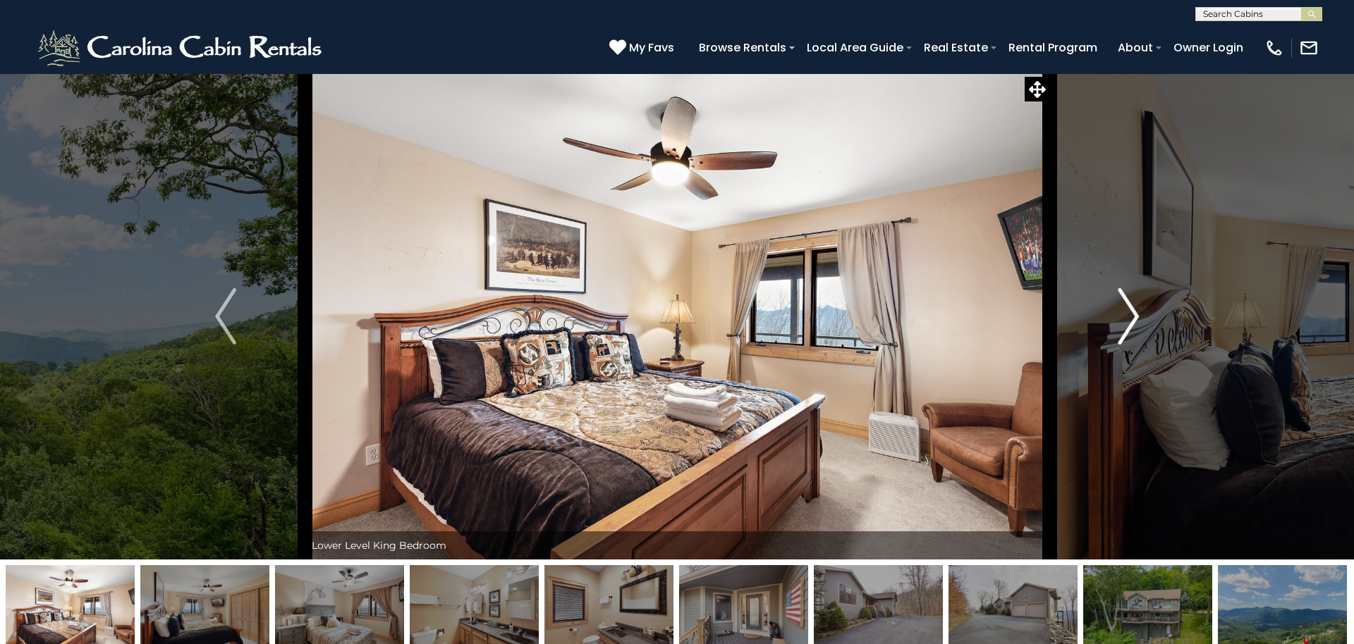
click at [1133, 321] on img "Next" at bounding box center [1127, 316] width 21 height 56
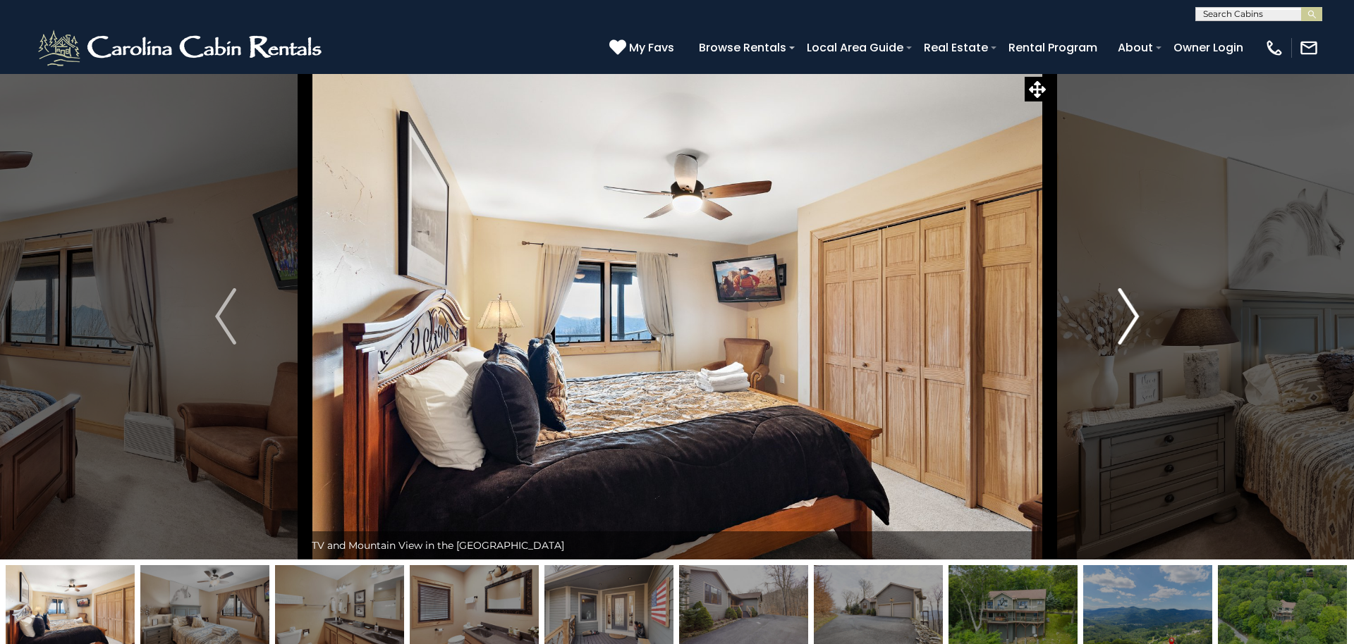
click at [1133, 321] on img "Next" at bounding box center [1127, 316] width 21 height 56
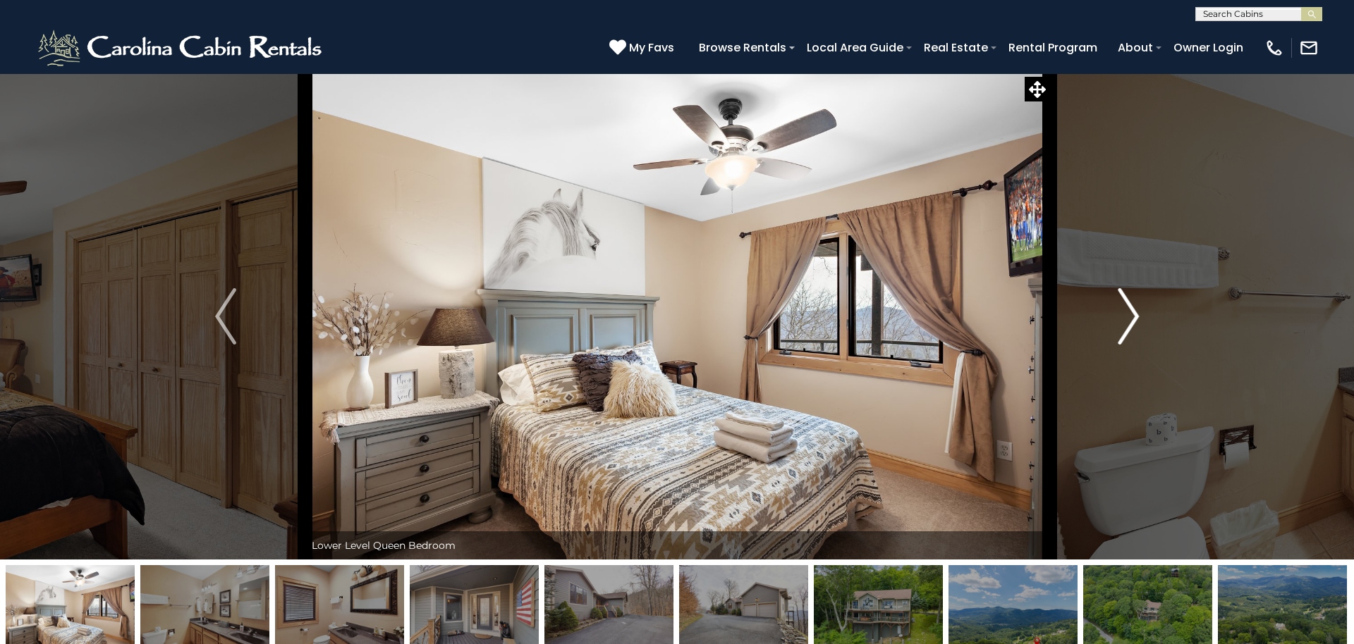
click at [1133, 321] on img "Next" at bounding box center [1127, 316] width 21 height 56
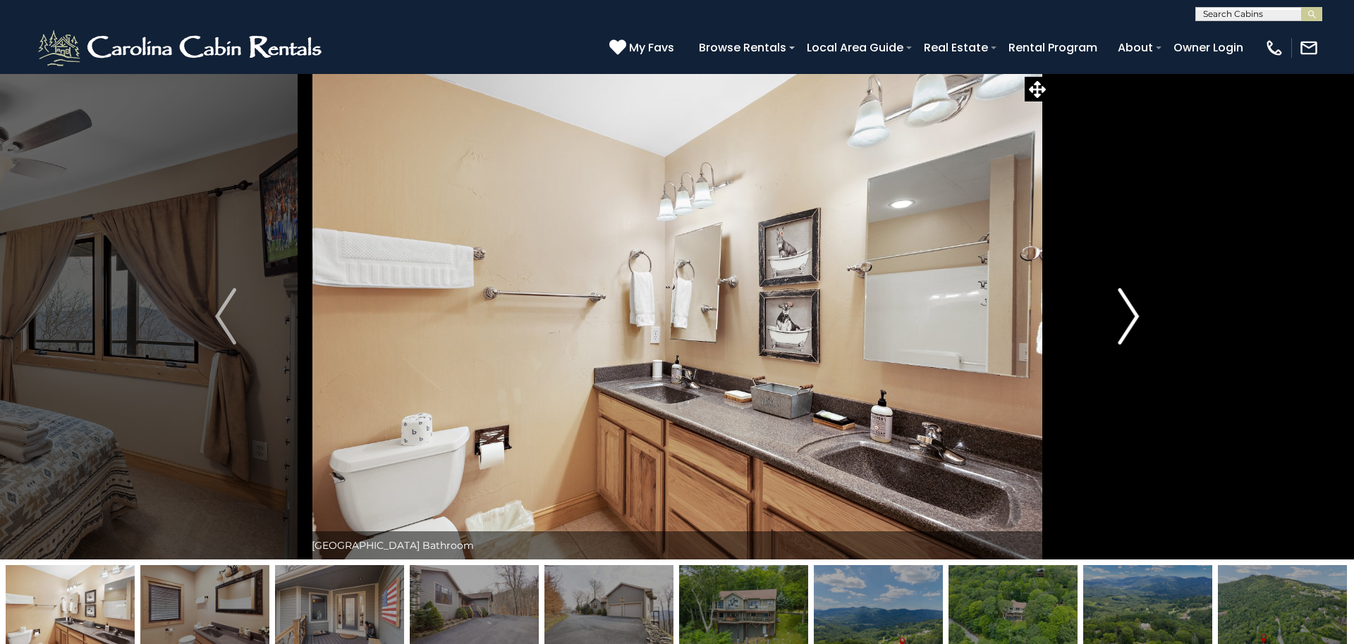
click at [1133, 321] on img "Next" at bounding box center [1127, 316] width 21 height 56
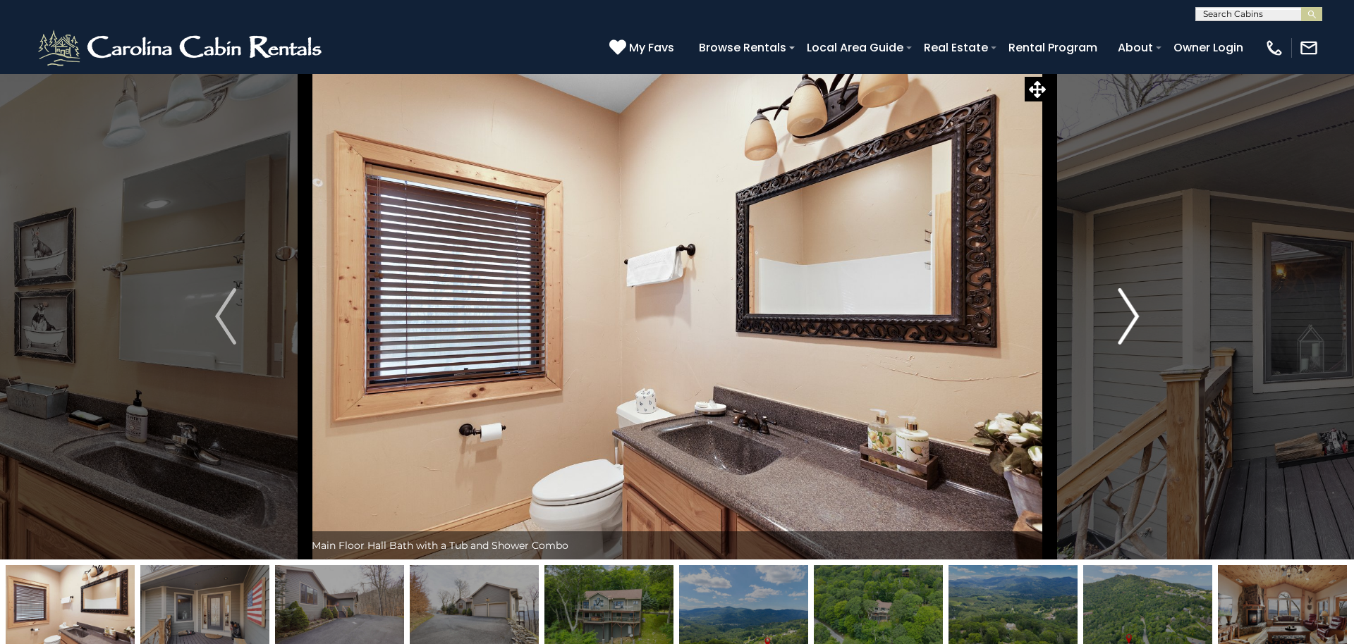
click at [1133, 321] on img "Next" at bounding box center [1127, 316] width 21 height 56
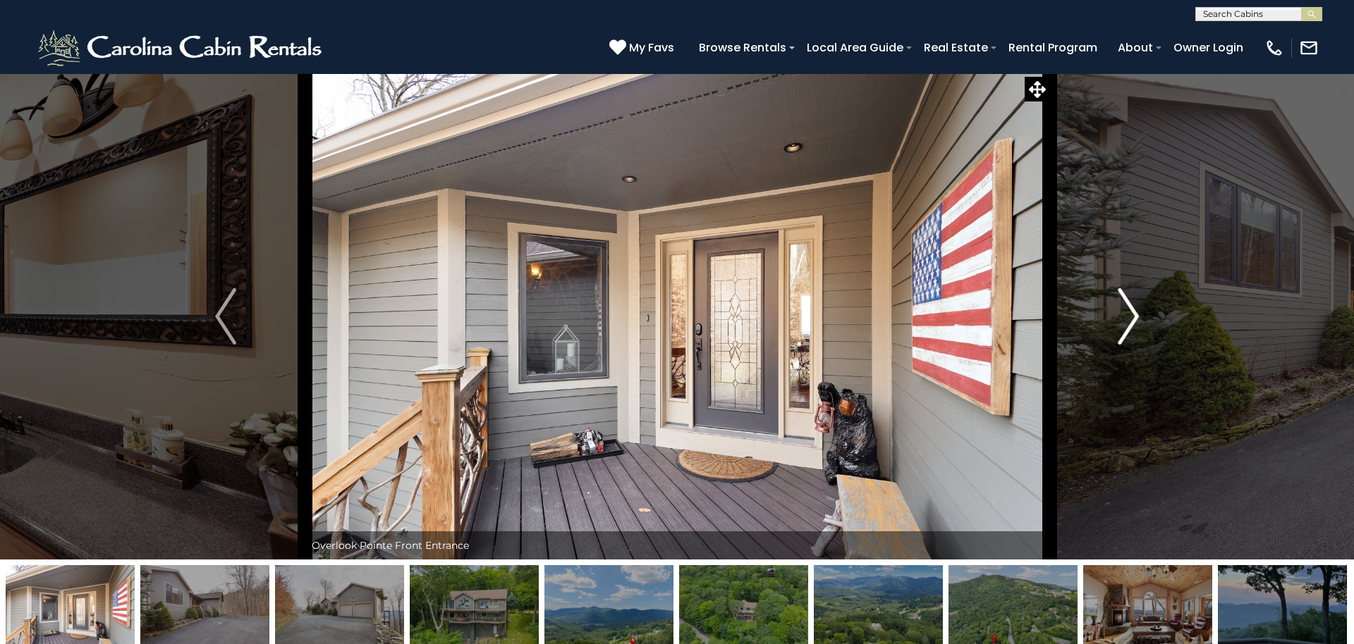
click at [1133, 321] on img "Next" at bounding box center [1127, 316] width 21 height 56
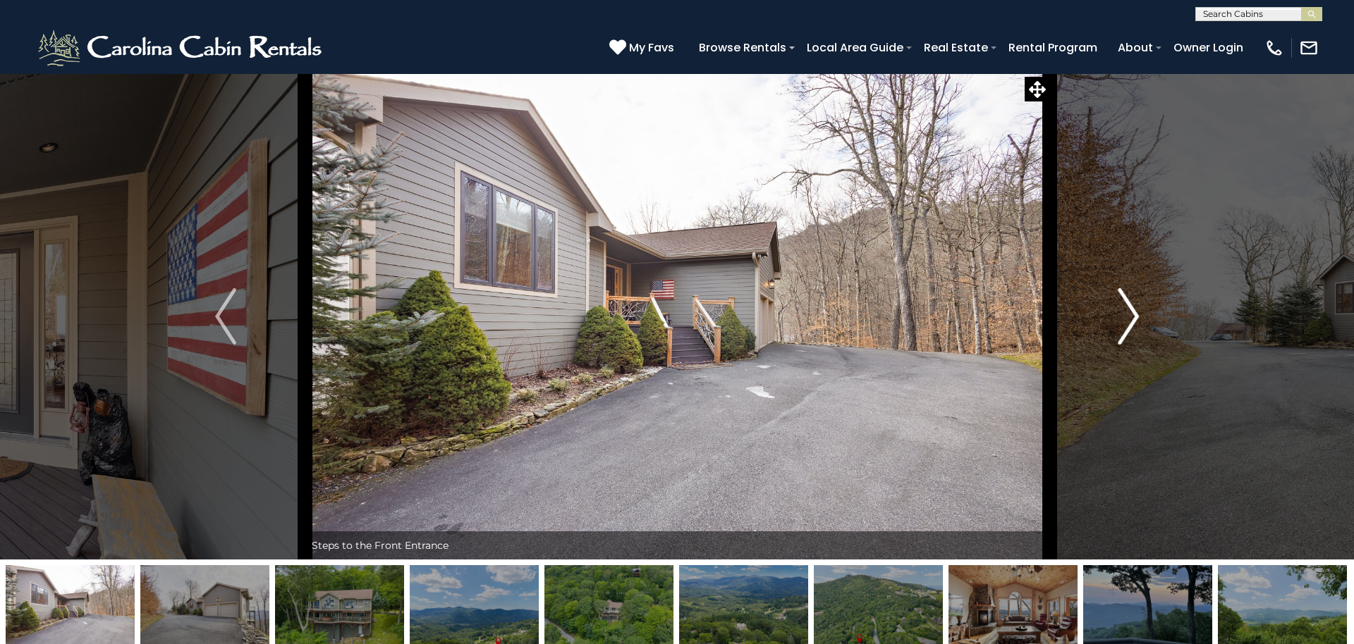
click at [1133, 321] on img "Next" at bounding box center [1127, 316] width 21 height 56
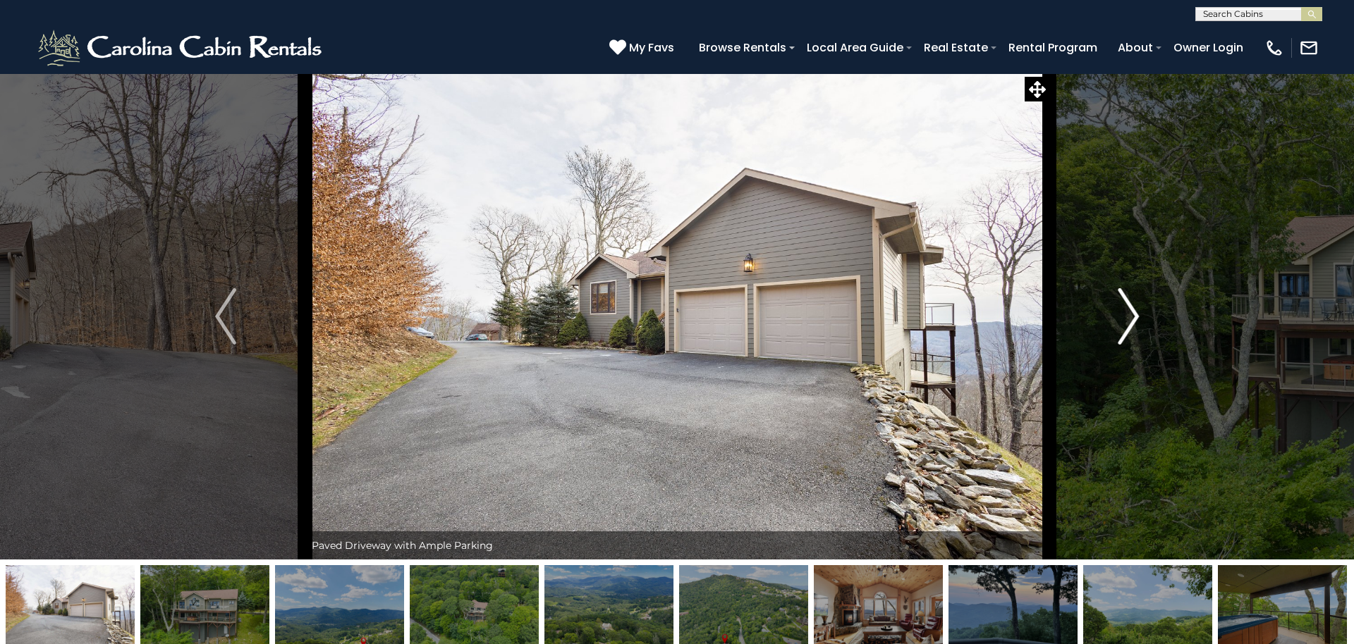
click at [1133, 321] on img "Next" at bounding box center [1127, 316] width 21 height 56
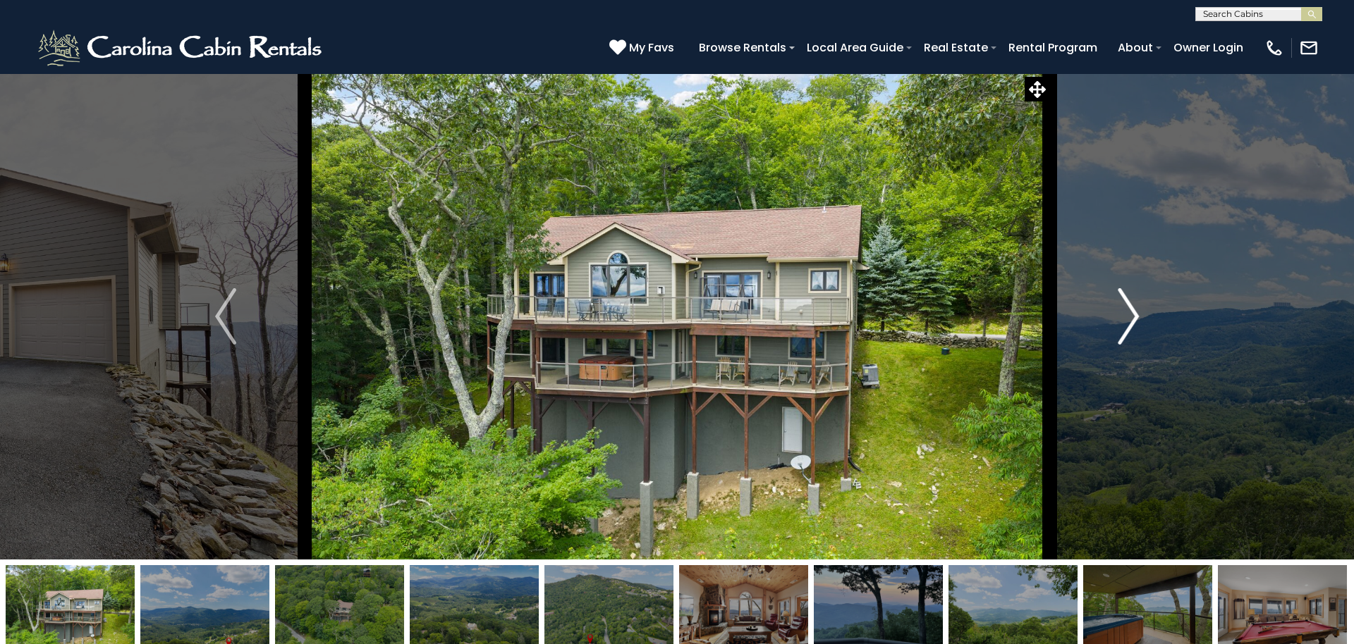
click at [1133, 321] on img "Next" at bounding box center [1127, 316] width 21 height 56
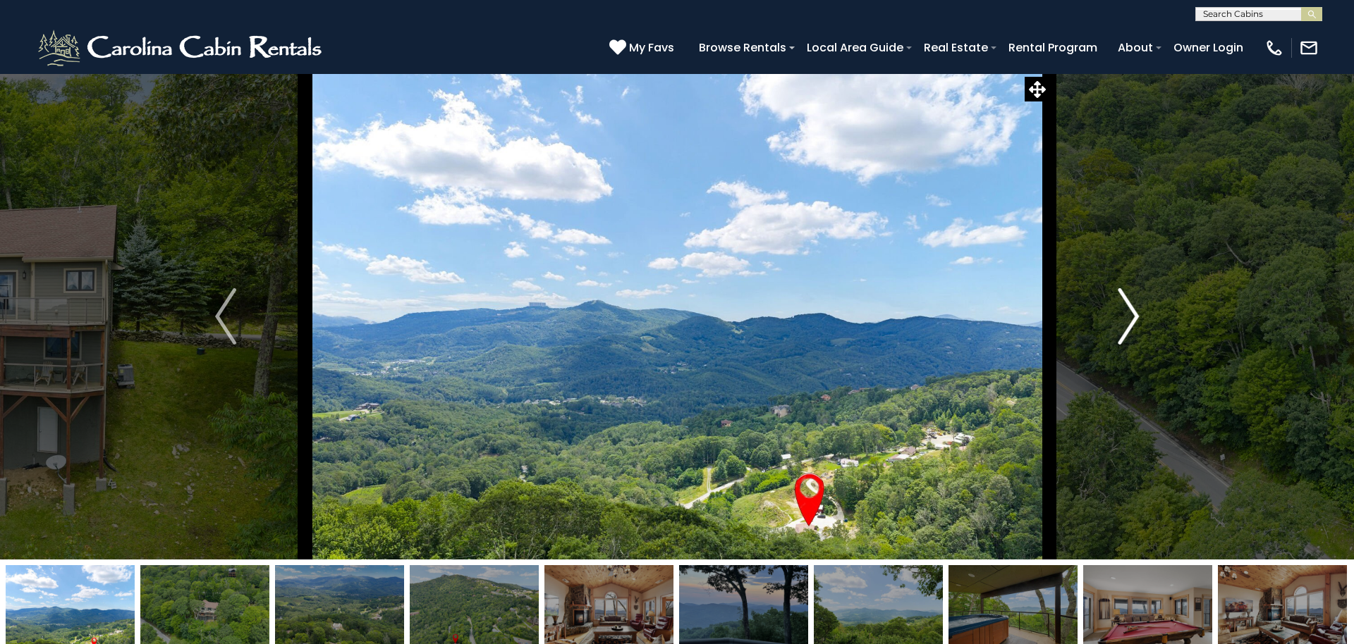
click at [1132, 323] on img "Next" at bounding box center [1127, 316] width 21 height 56
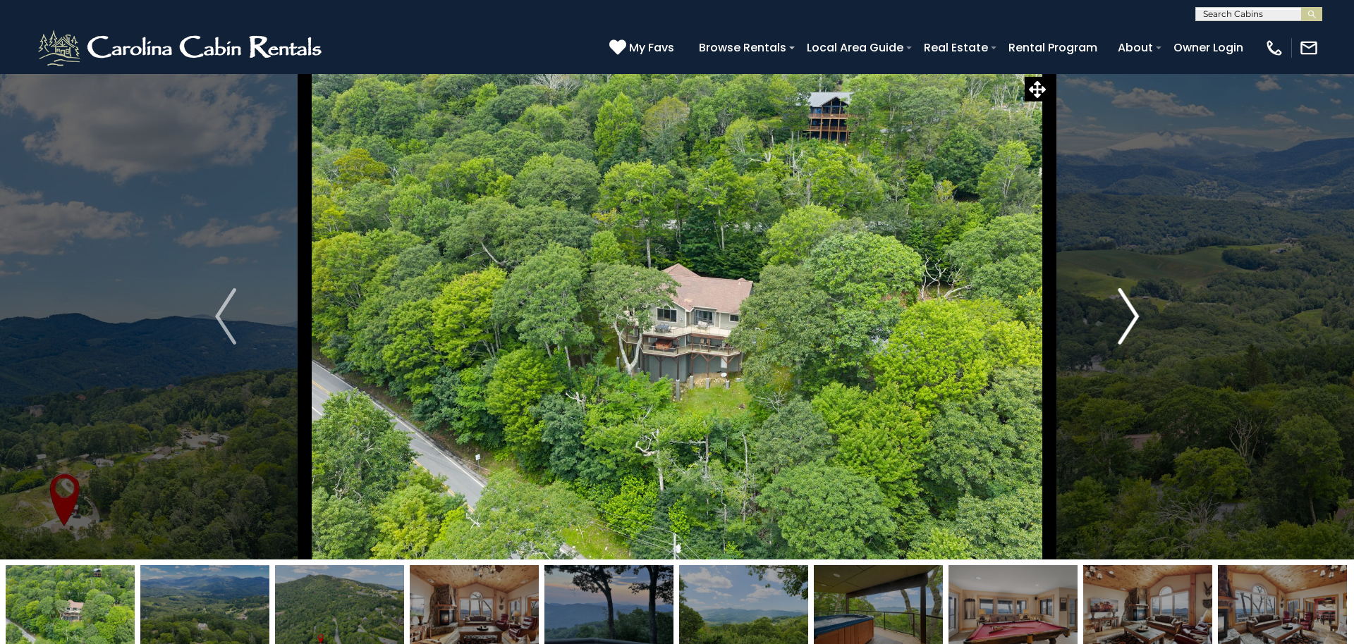
click at [1132, 323] on img "Next" at bounding box center [1127, 316] width 21 height 56
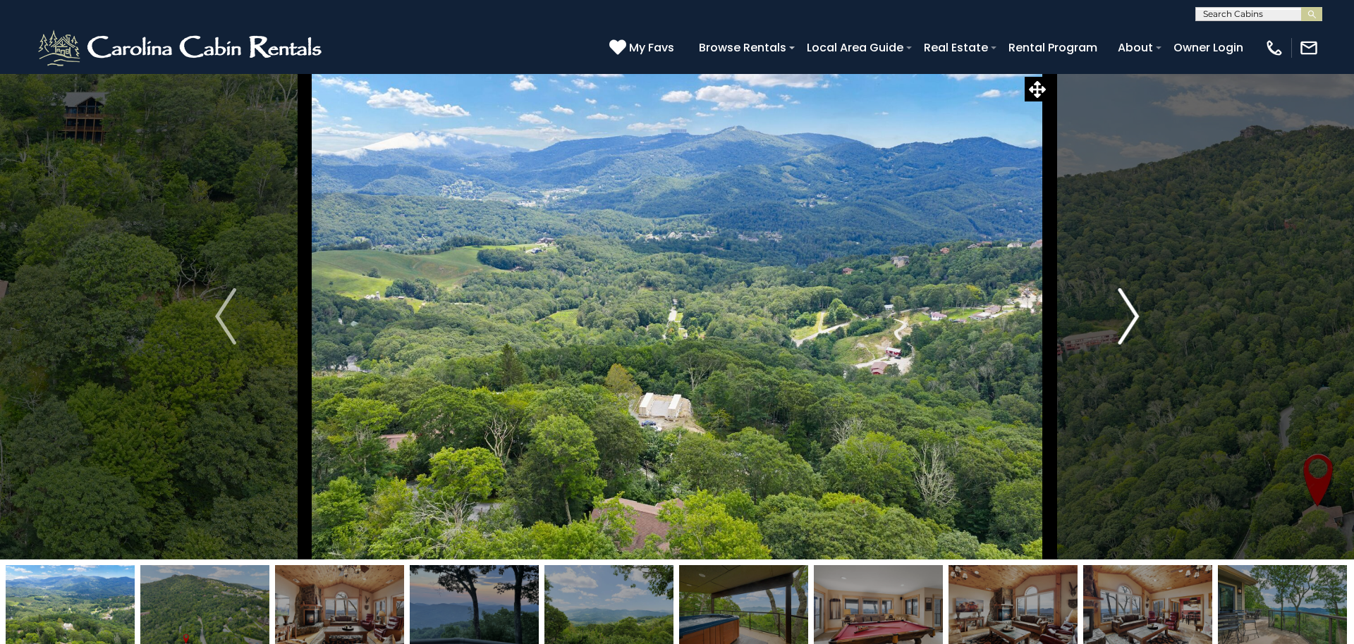
click at [1132, 323] on img "Next" at bounding box center [1127, 316] width 21 height 56
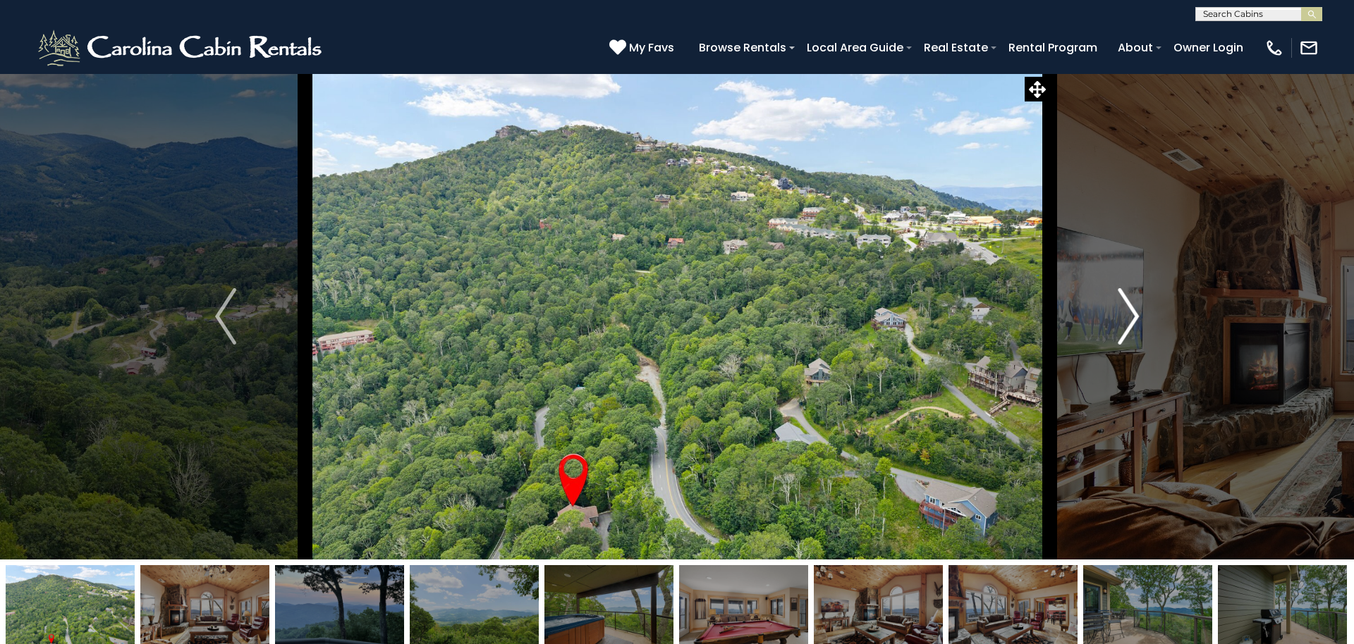
click at [1132, 323] on img "Next" at bounding box center [1127, 316] width 21 height 56
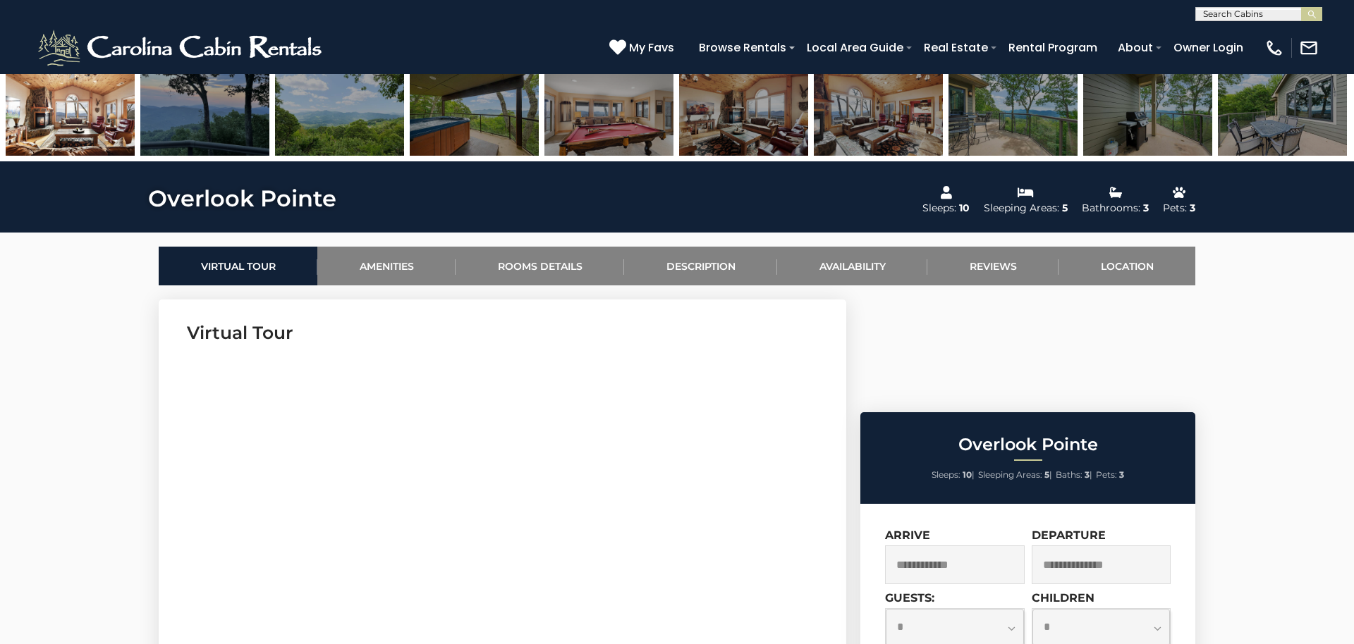
scroll to position [498, 0]
click at [537, 262] on link "Rooms Details" at bounding box center [539, 266] width 168 height 39
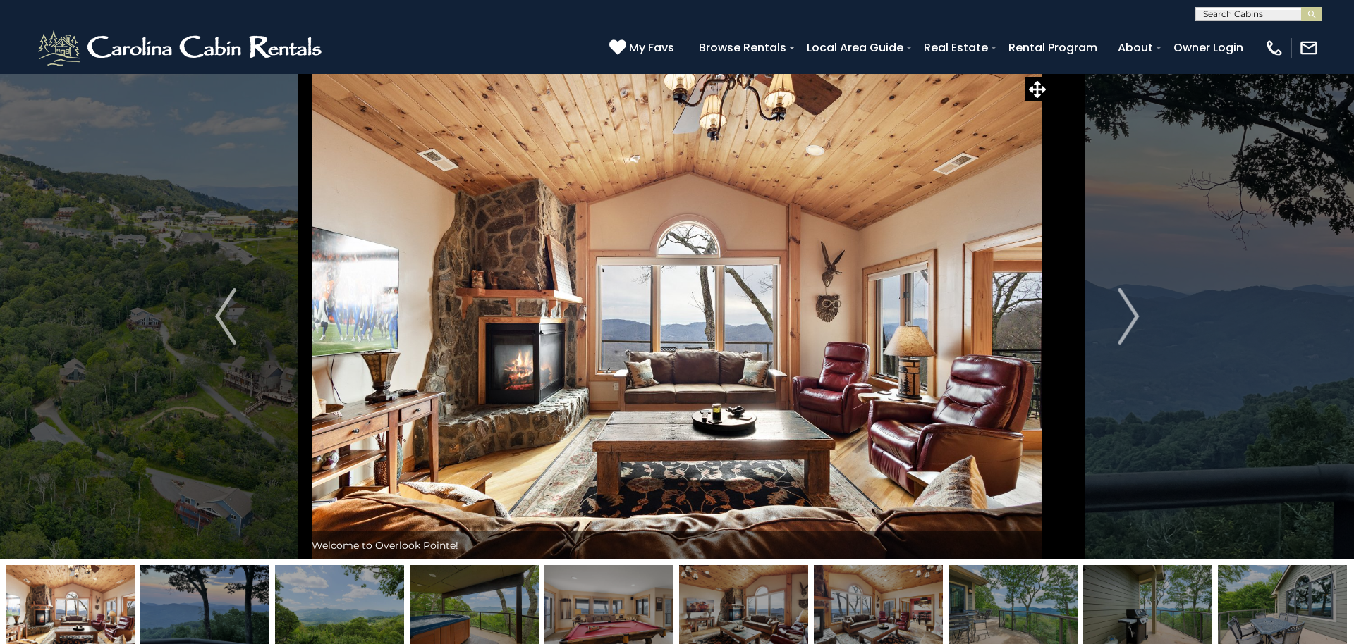
scroll to position [0, 0]
click at [1243, 14] on input "text" at bounding box center [1257, 17] width 123 height 14
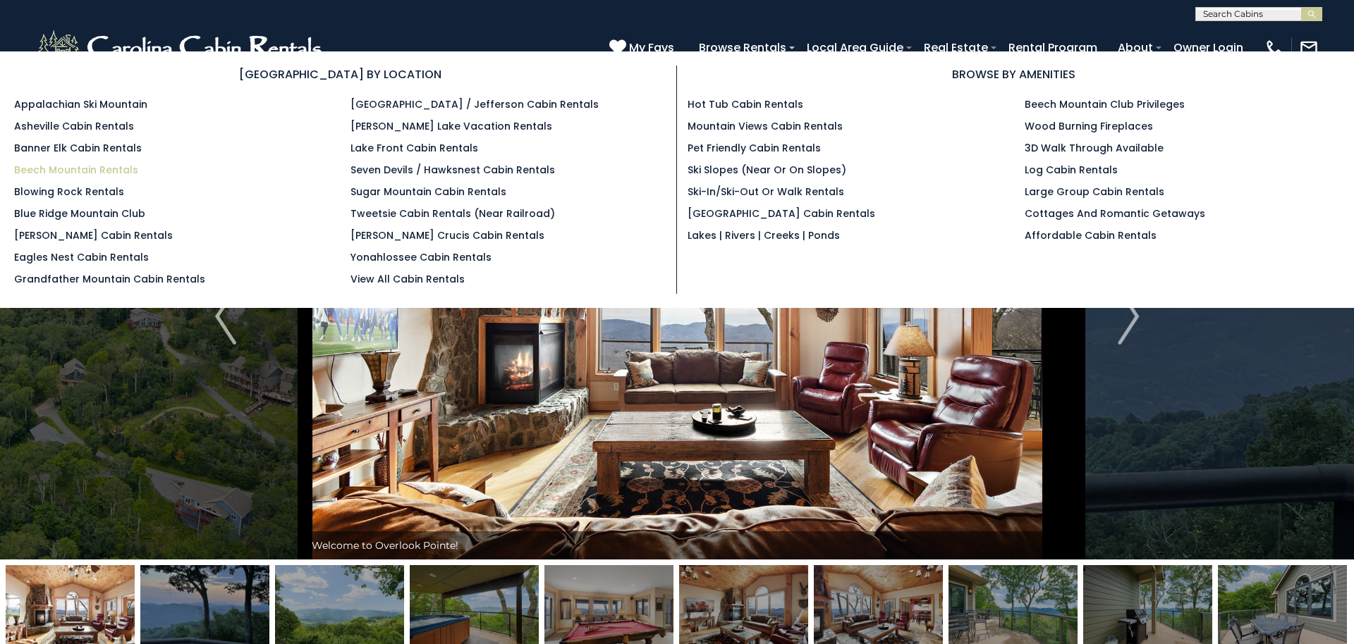
click at [91, 167] on link "Beech Mountain Rentals" at bounding box center [76, 170] width 124 height 14
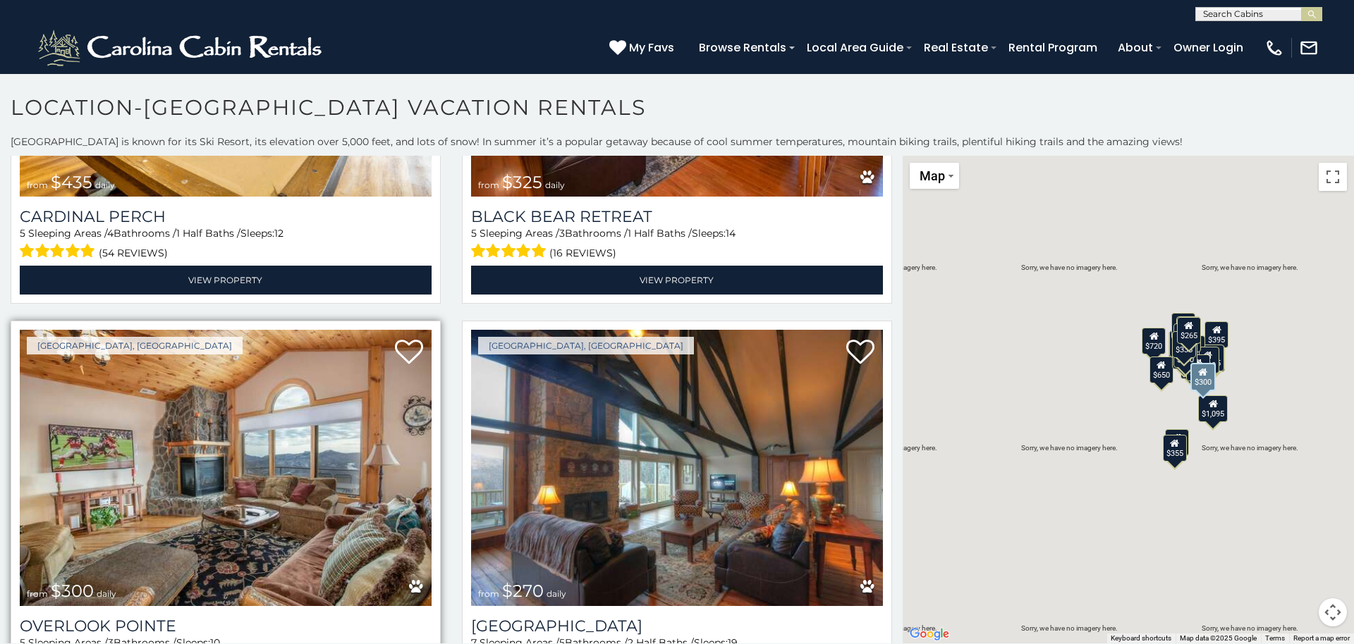
scroll to position [4385, 0]
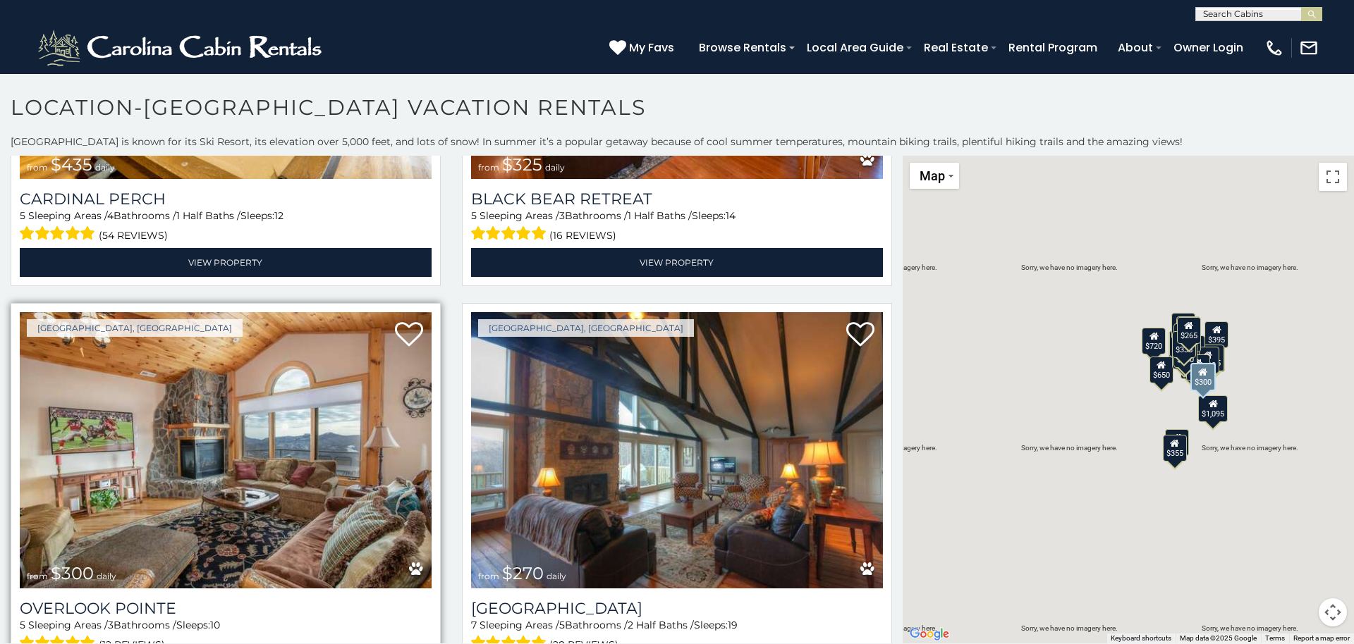
click at [355, 396] on img at bounding box center [226, 450] width 412 height 276
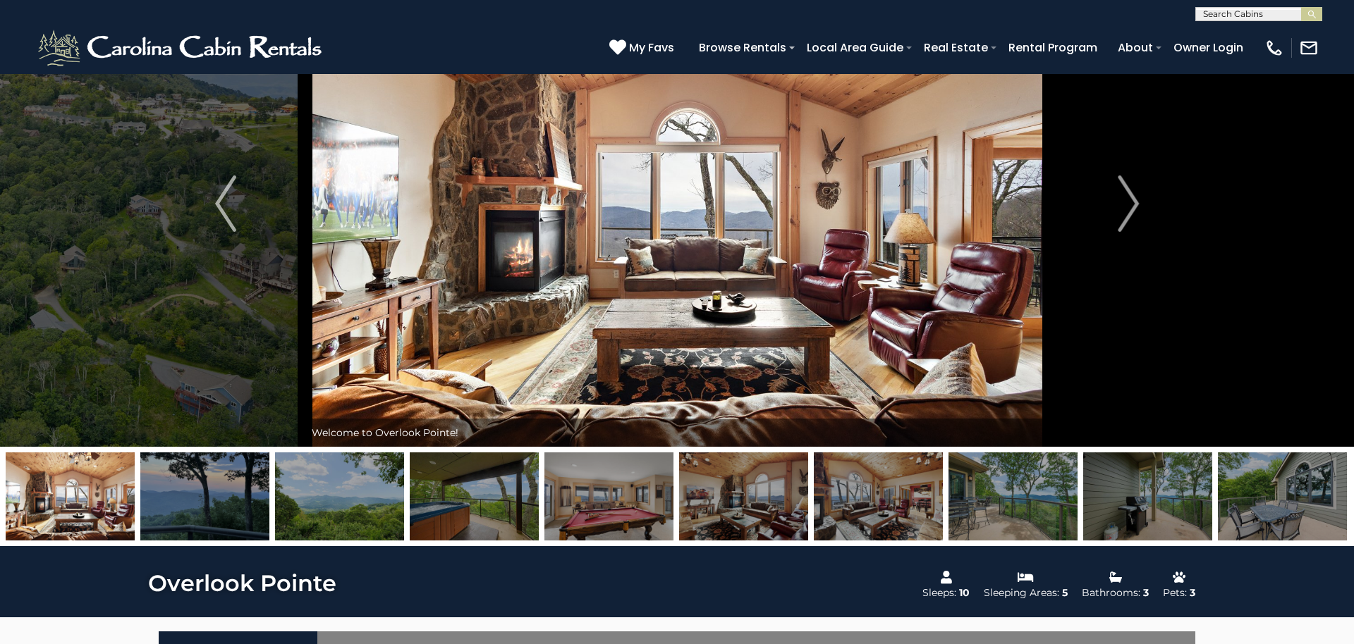
scroll to position [114, 0]
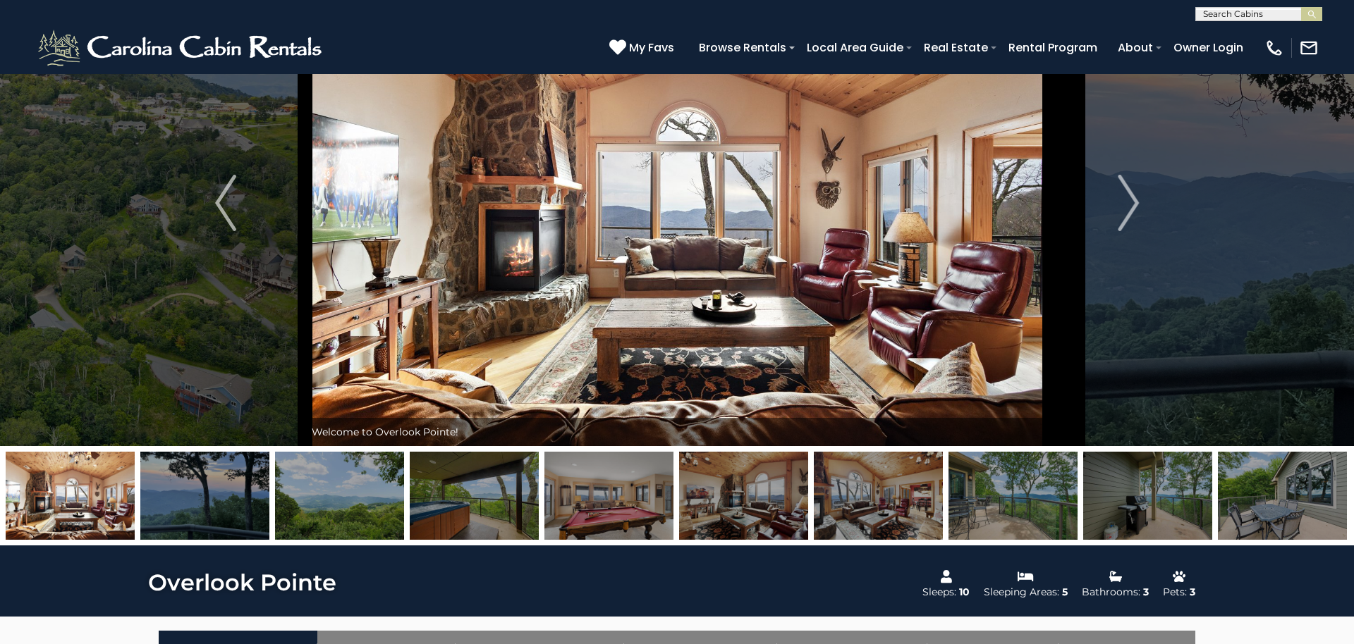
click at [889, 502] on img at bounding box center [878, 496] width 129 height 88
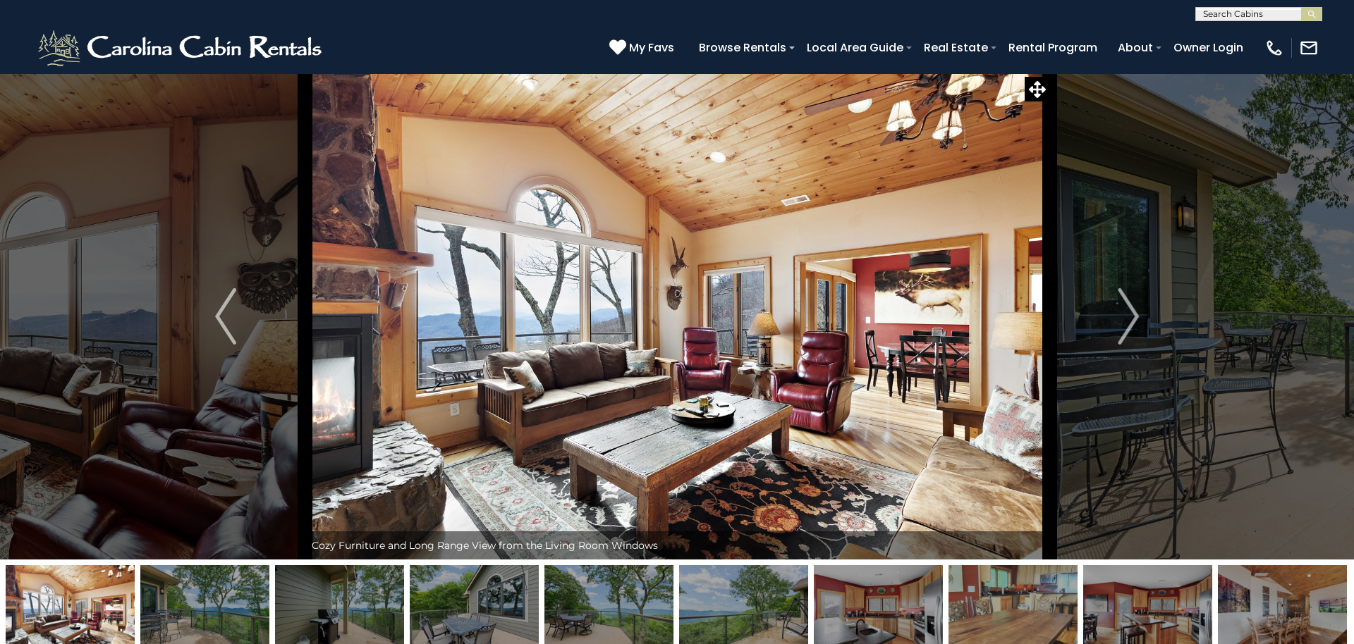
scroll to position [0, 0]
click at [1220, 8] on div at bounding box center [1258, 15] width 125 height 14
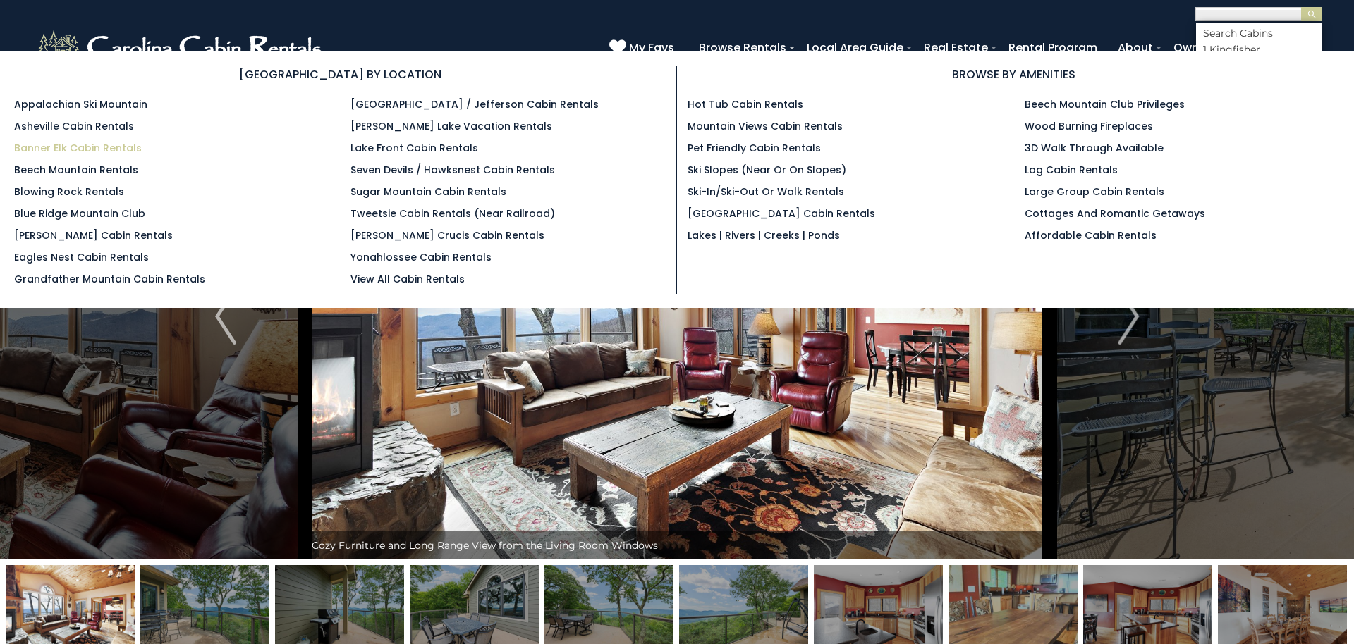
click at [44, 142] on link "Banner Elk Cabin Rentals" at bounding box center [78, 148] width 128 height 14
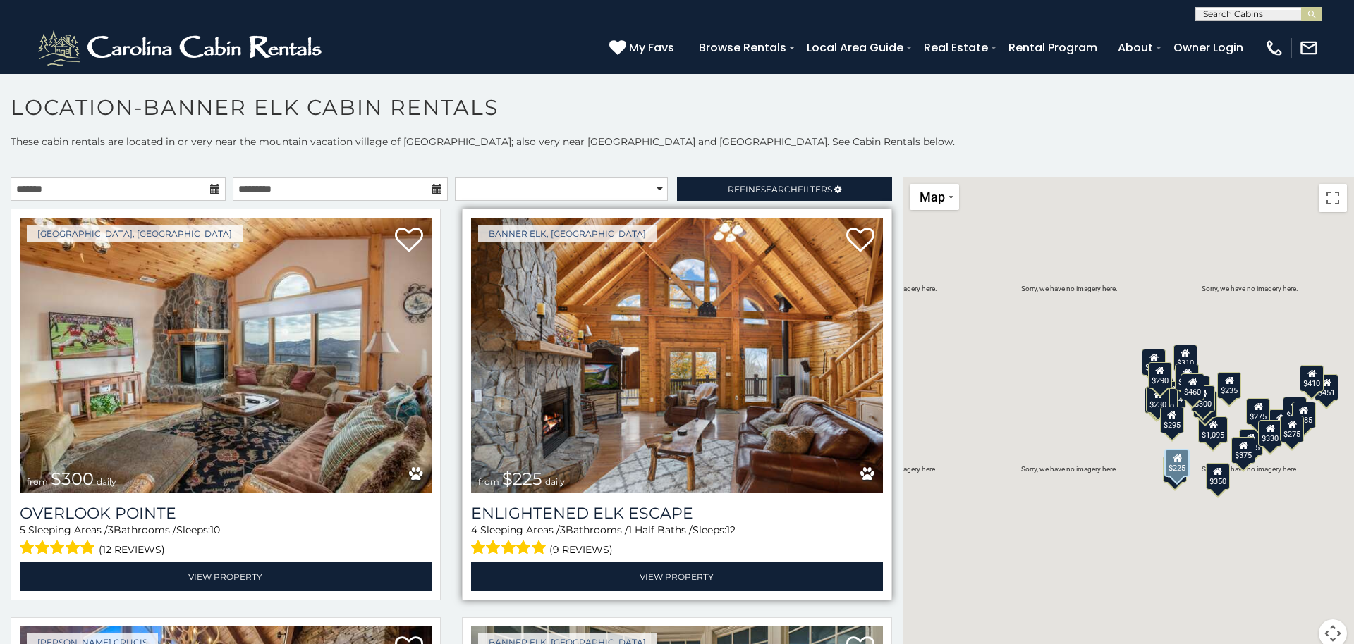
click at [690, 313] on img at bounding box center [677, 356] width 412 height 276
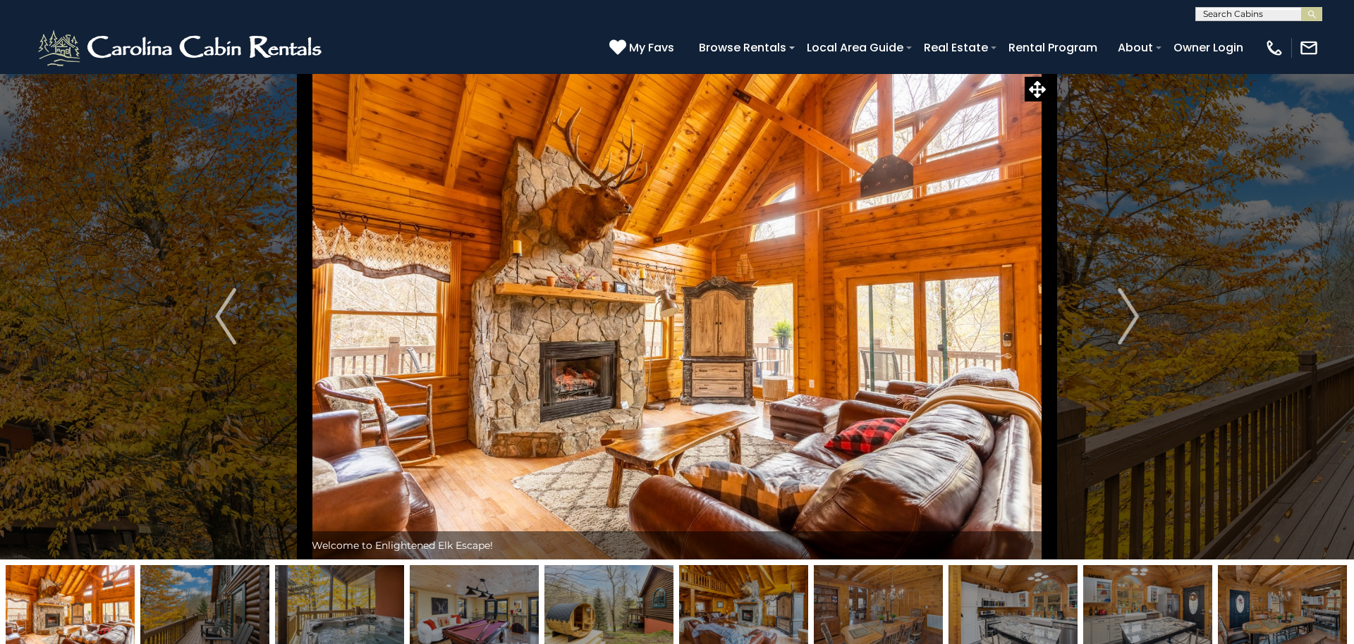
click at [367, 529] on img at bounding box center [677, 316] width 744 height 486
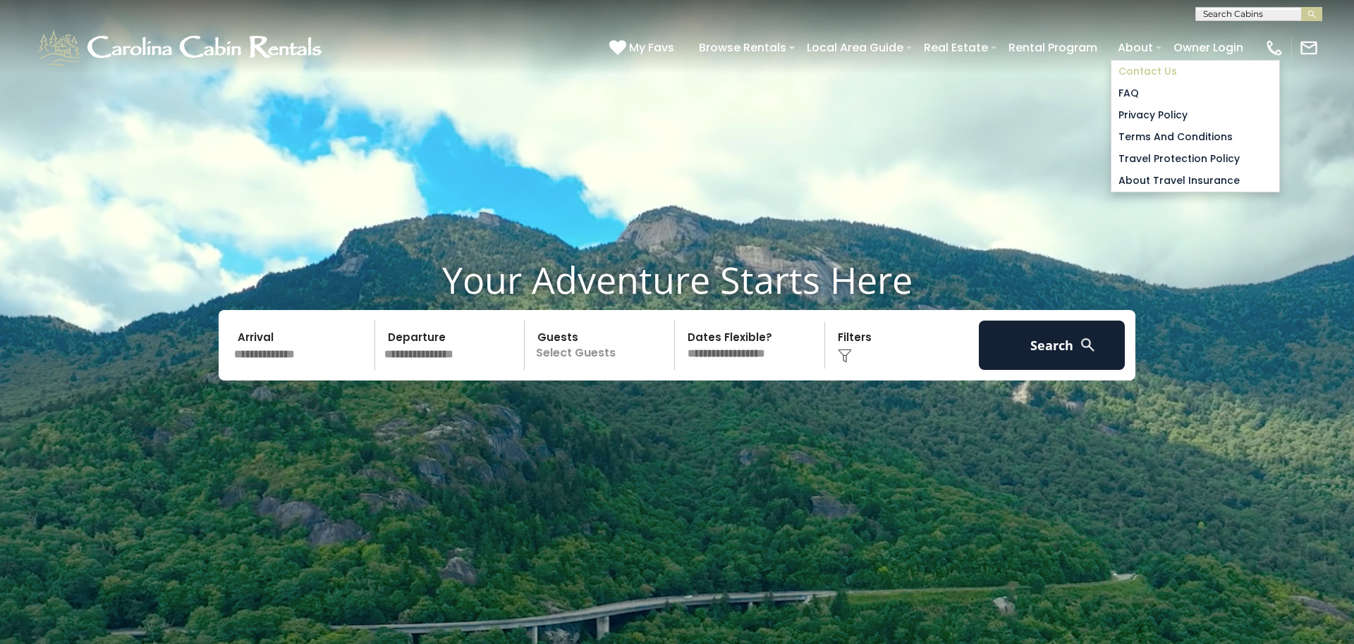
click at [1138, 75] on link "Contact Us" at bounding box center [1195, 72] width 168 height 22
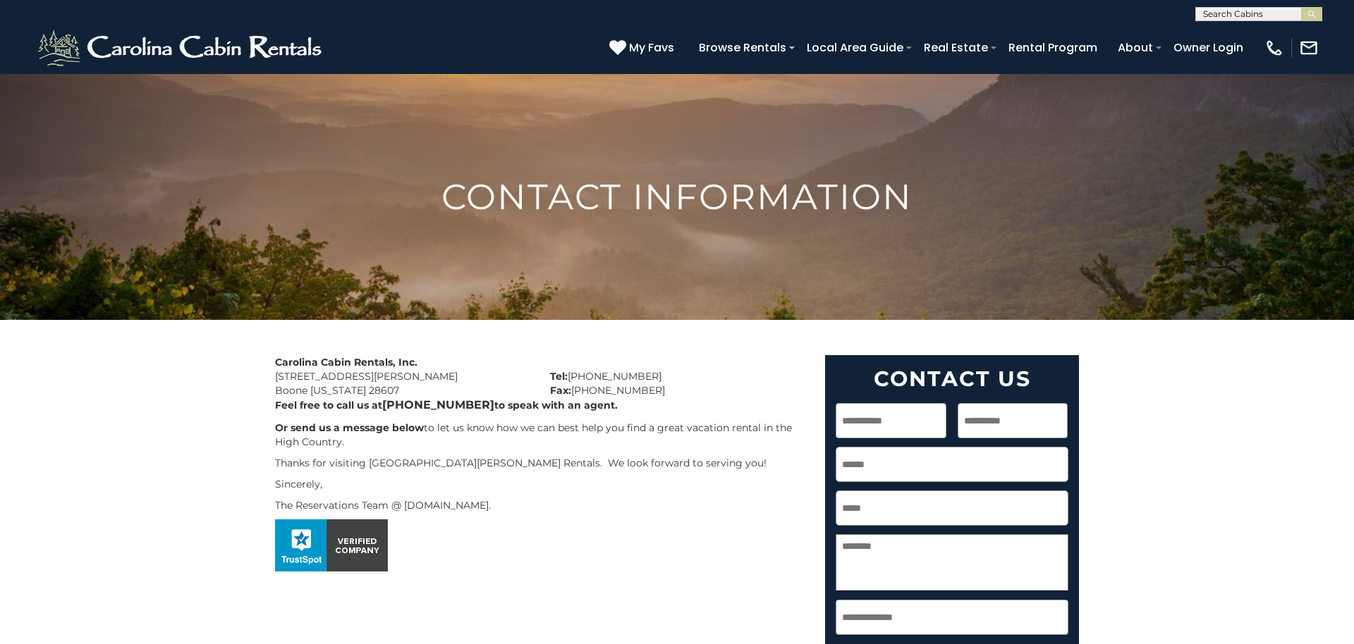
click at [687, 523] on p at bounding box center [539, 546] width 529 height 52
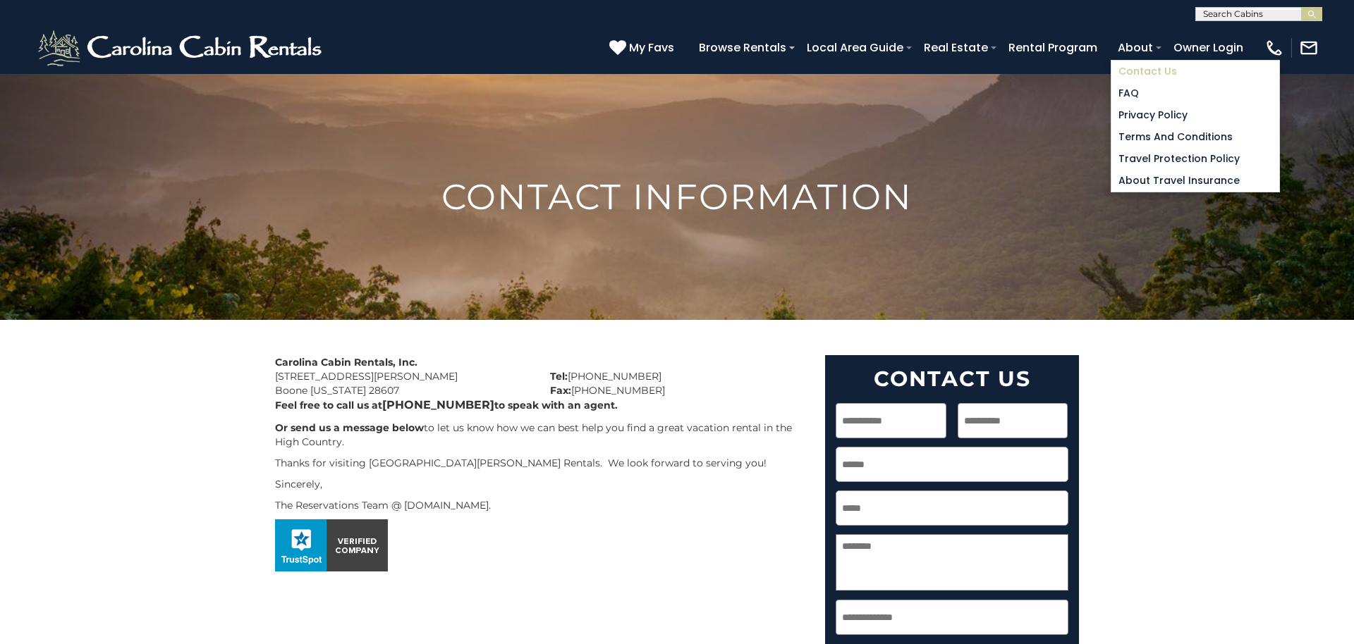
click at [1136, 77] on link "Contact Us" at bounding box center [1195, 72] width 168 height 22
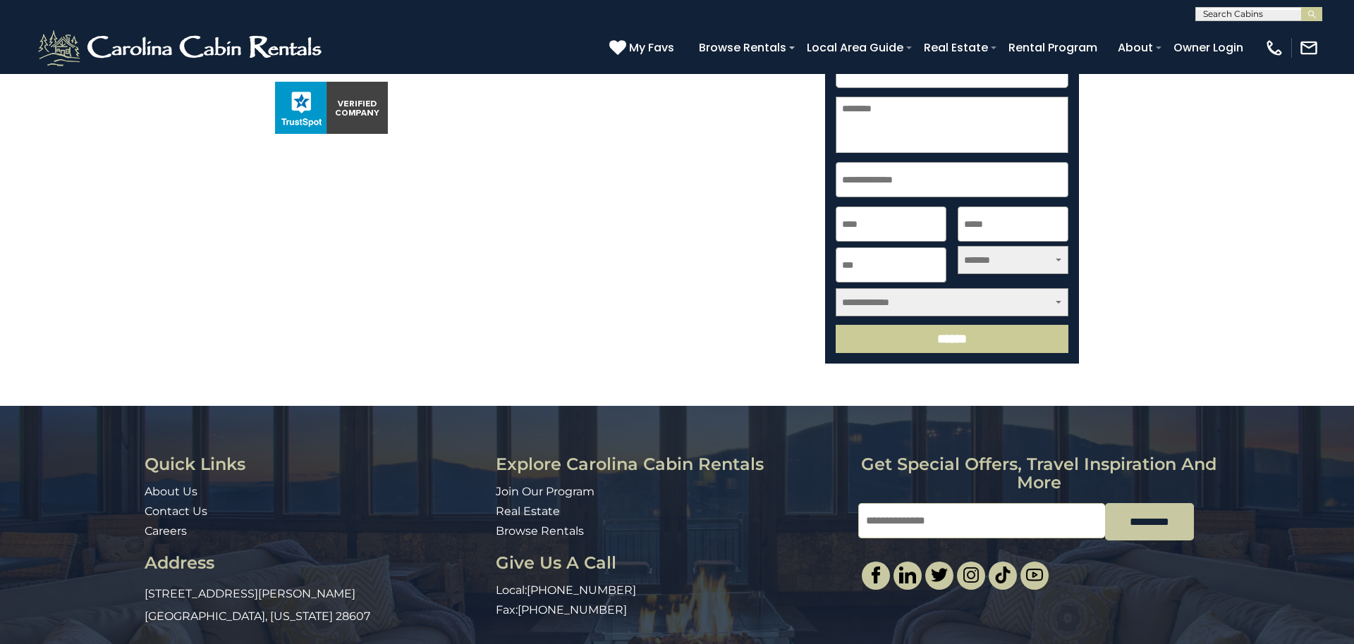
scroll to position [472, 0]
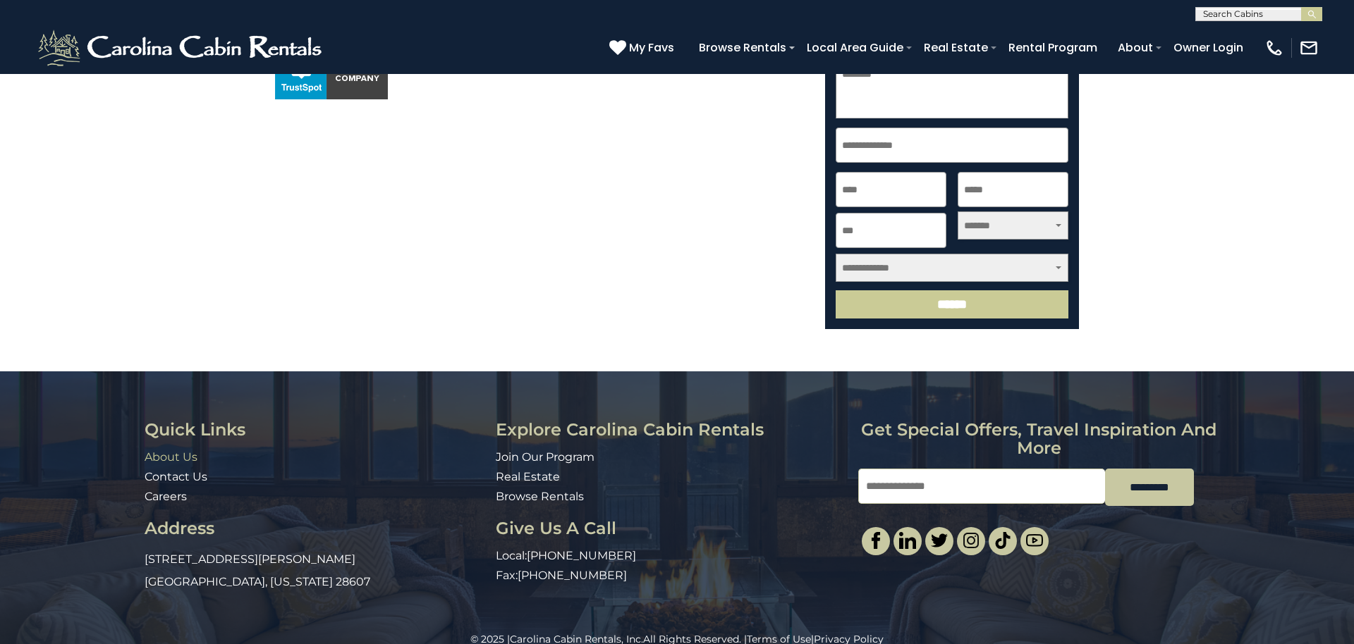
click at [180, 456] on link "About Us" at bounding box center [171, 456] width 53 height 13
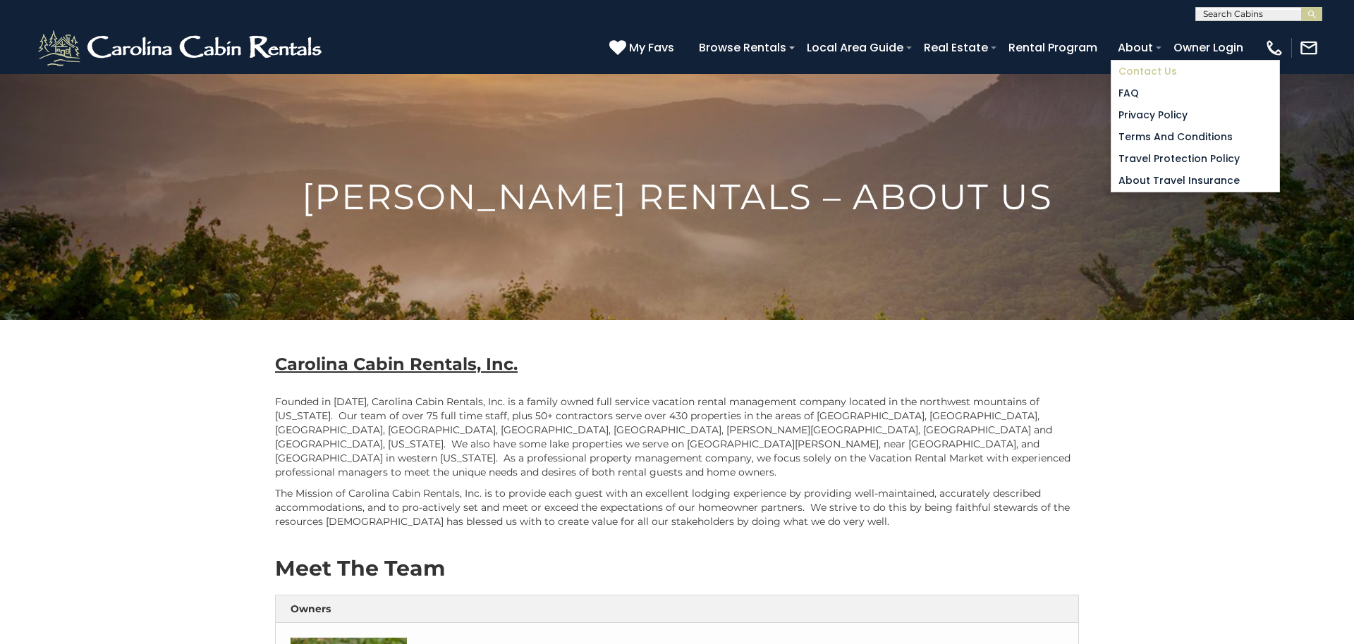
click at [1134, 68] on link "Contact Us" at bounding box center [1195, 72] width 168 height 22
